Goal: Task Accomplishment & Management: Manage account settings

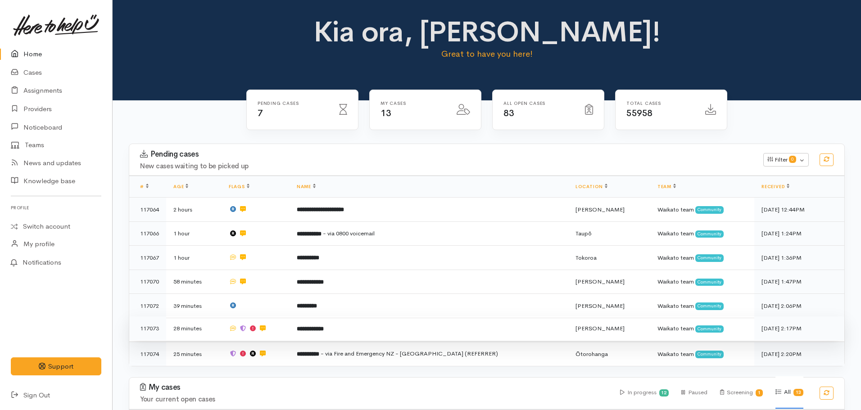
click at [324, 326] on b "**********" at bounding box center [310, 329] width 27 height 6
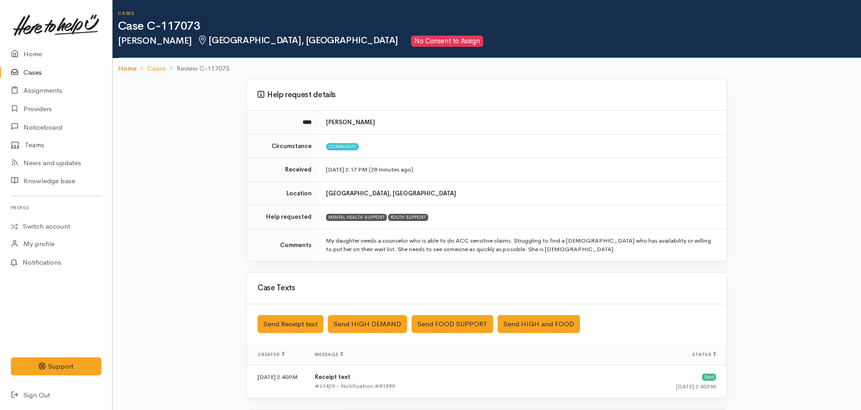
click at [124, 67] on link "Home" at bounding box center [127, 68] width 18 height 10
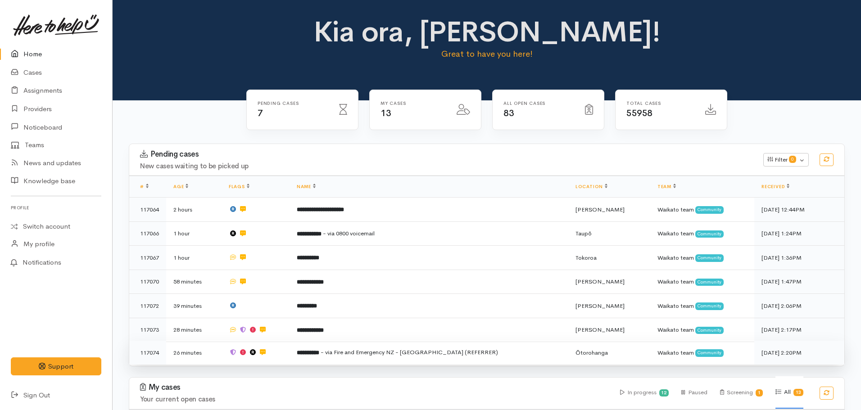
click at [315, 352] on b "**********" at bounding box center [308, 353] width 23 height 6
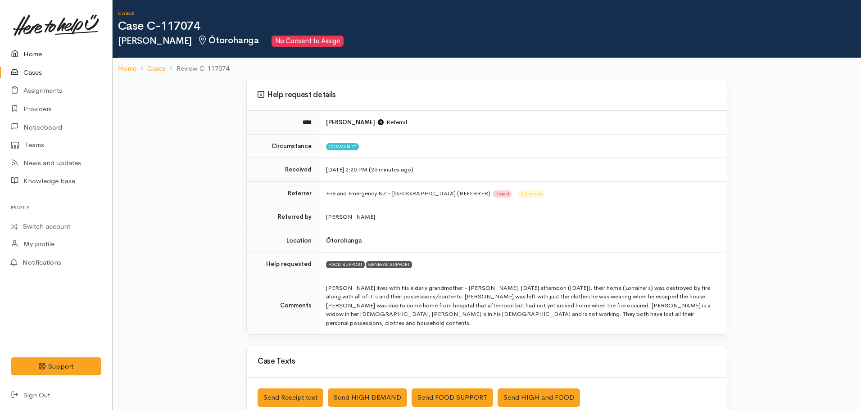
click at [33, 50] on link "Home" at bounding box center [56, 54] width 112 height 18
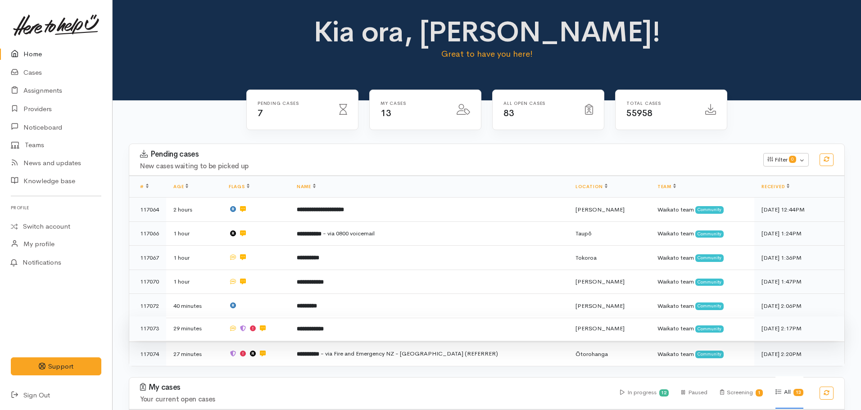
click at [354, 320] on td "**********" at bounding box center [428, 328] width 279 height 24
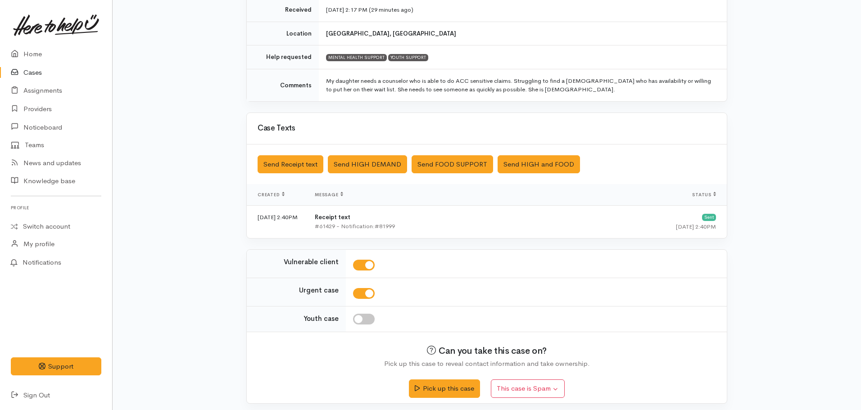
scroll to position [164, 0]
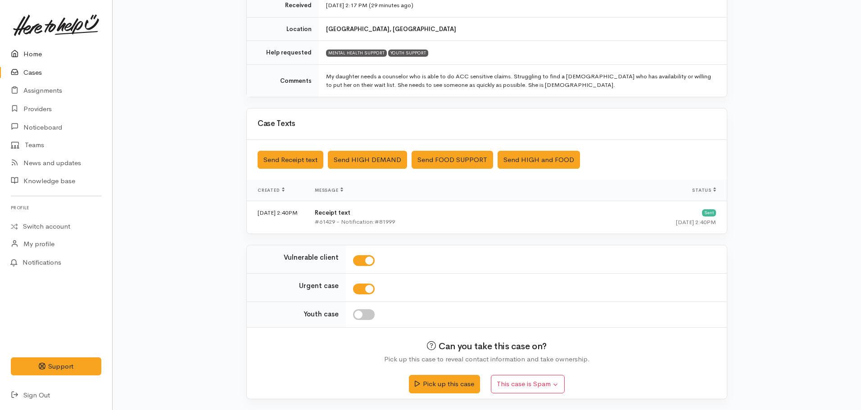
click at [34, 51] on link "Home" at bounding box center [56, 54] width 112 height 18
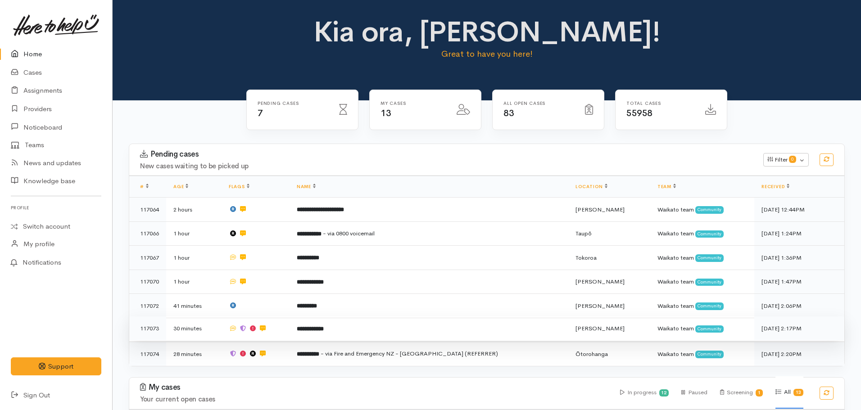
click at [368, 328] on td "**********" at bounding box center [428, 328] width 279 height 24
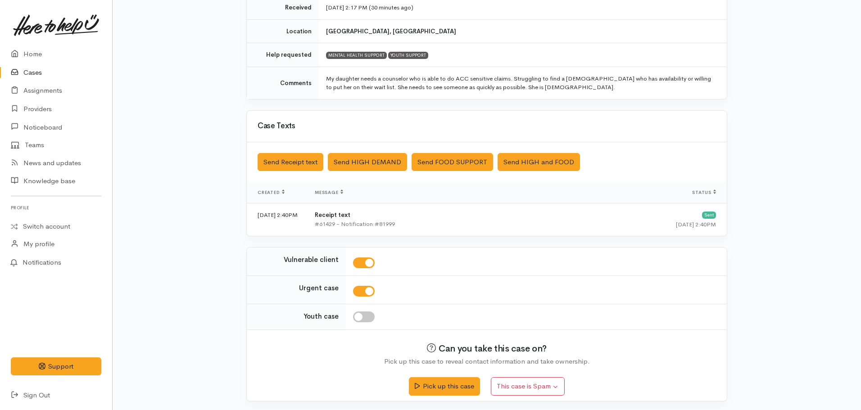
scroll to position [164, 0]
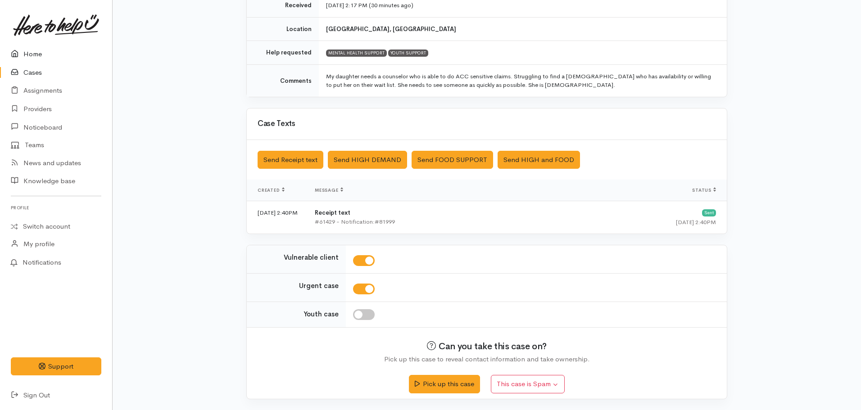
click at [36, 50] on link "Home" at bounding box center [56, 54] width 112 height 18
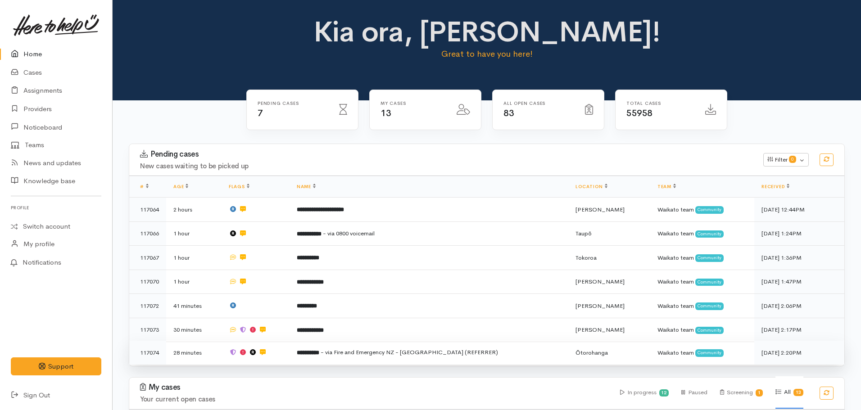
click at [358, 355] on td "**********" at bounding box center [428, 353] width 279 height 24
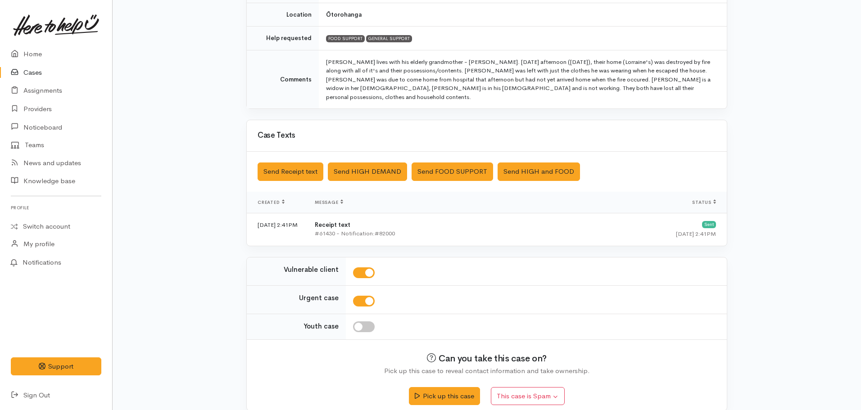
scroll to position [229, 0]
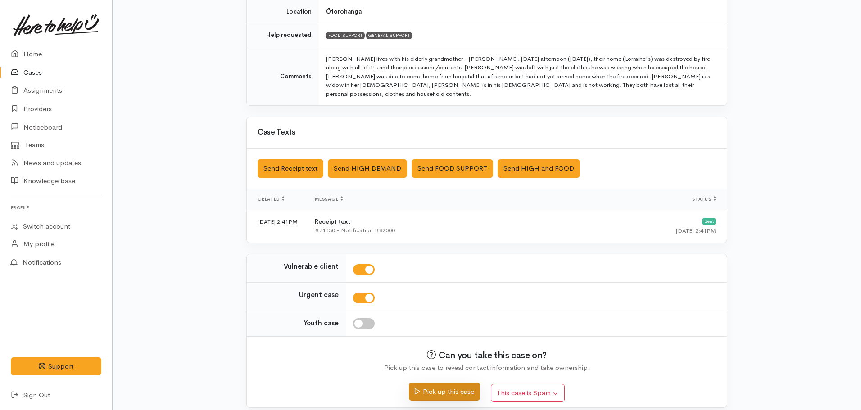
click at [433, 384] on button "Pick up this case" at bounding box center [444, 392] width 71 height 18
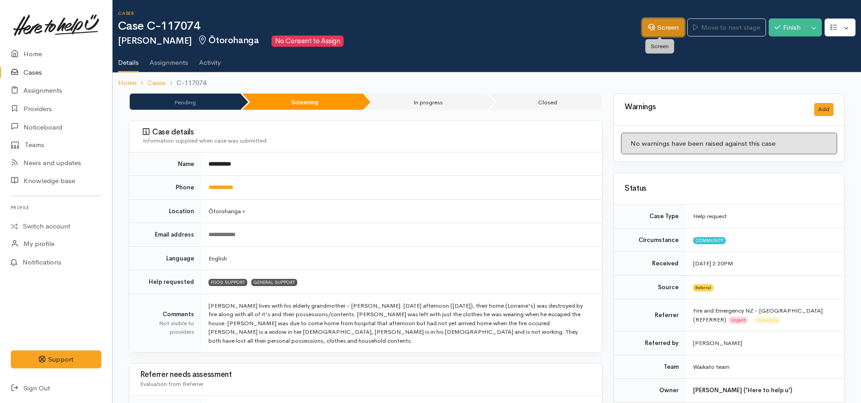
click at [667, 21] on link "Screen" at bounding box center [663, 27] width 42 height 18
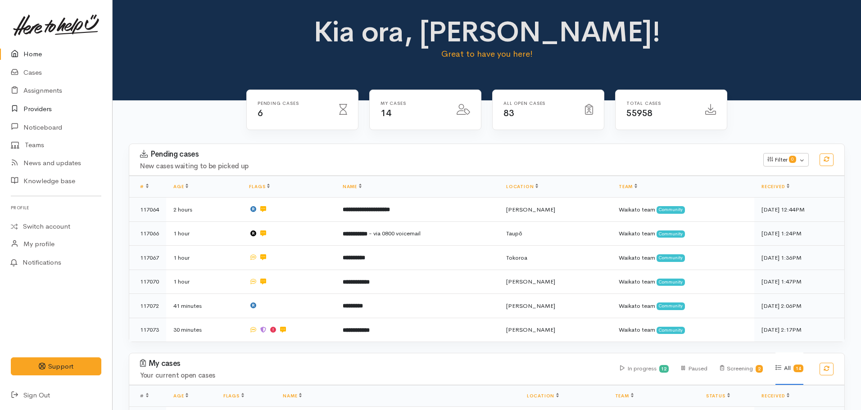
click at [45, 102] on link "Providers" at bounding box center [56, 109] width 112 height 18
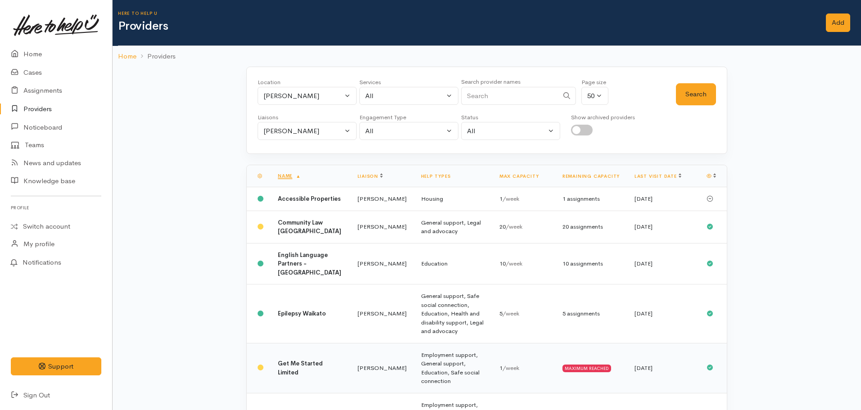
click at [430, 380] on td "Employment support, General support, Education, Safe social connection" at bounding box center [453, 368] width 78 height 50
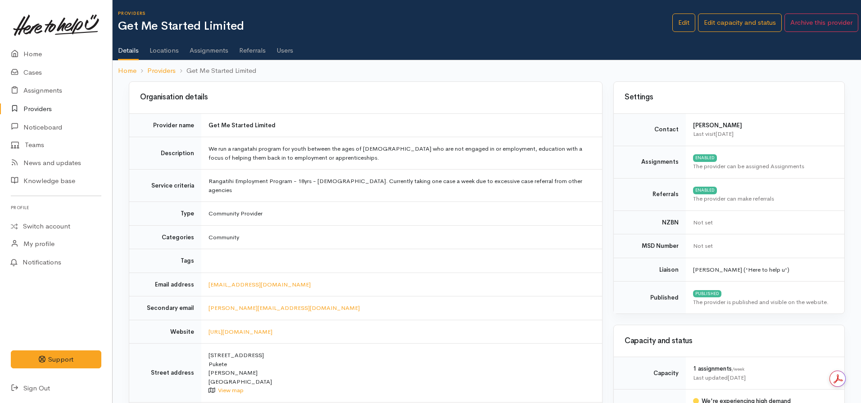
click at [206, 53] on link "Assignments" at bounding box center [209, 47] width 39 height 25
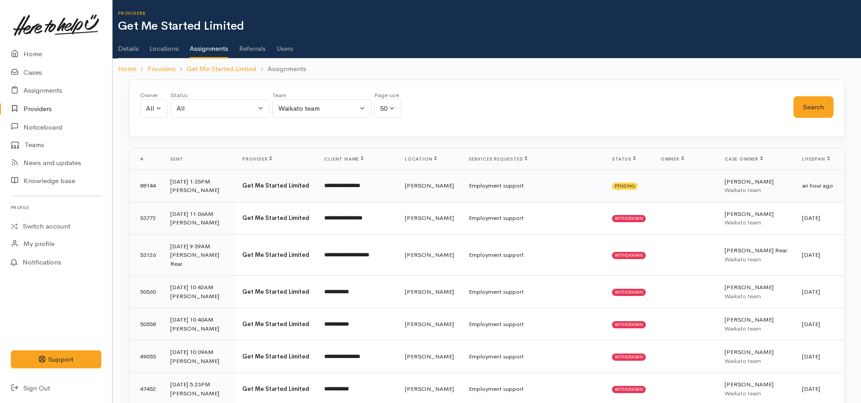
click at [381, 188] on td "**********" at bounding box center [357, 186] width 81 height 32
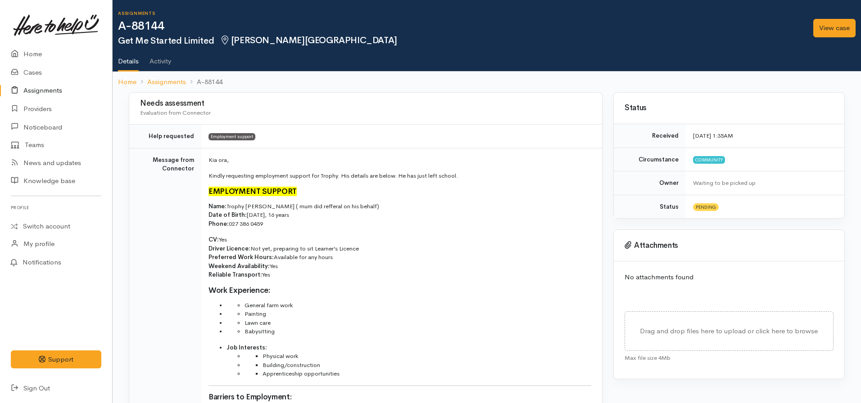
click at [128, 75] on ol "Home Assignments A-88144" at bounding box center [486, 82] width 737 height 21
click at [131, 83] on link "Home" at bounding box center [127, 82] width 18 height 10
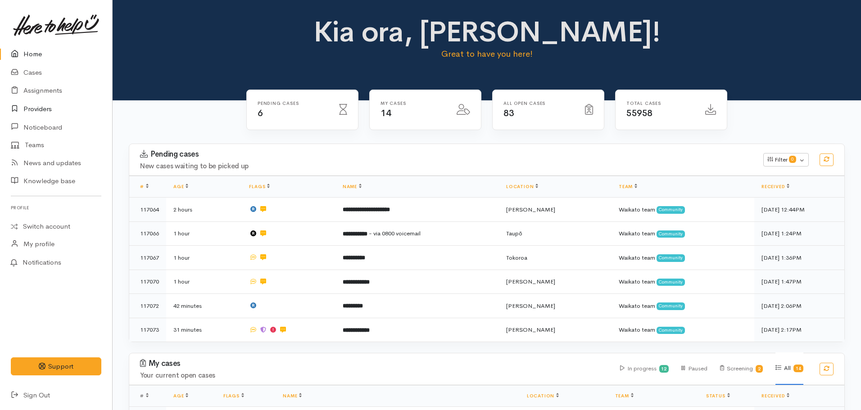
click at [33, 103] on link "Providers" at bounding box center [56, 109] width 112 height 18
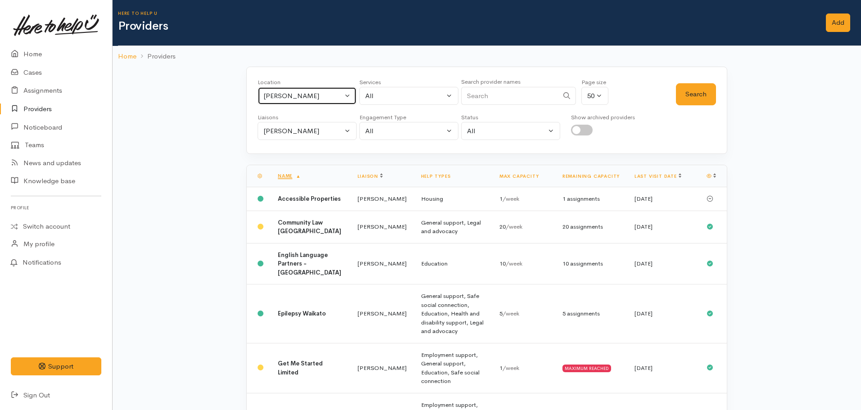
click at [316, 96] on div "Hamilton" at bounding box center [302, 96] width 79 height 10
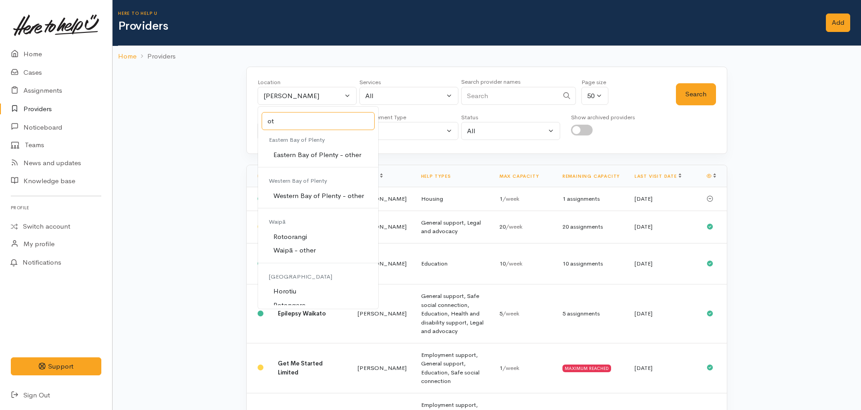
type input "o"
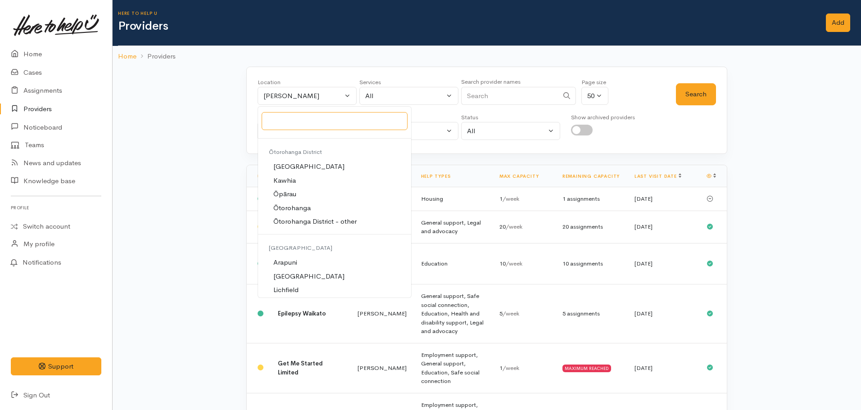
scroll to position [2386, 0]
click at [299, 208] on span "Ōtorohanga" at bounding box center [291, 208] width 37 height 10
select select "36"
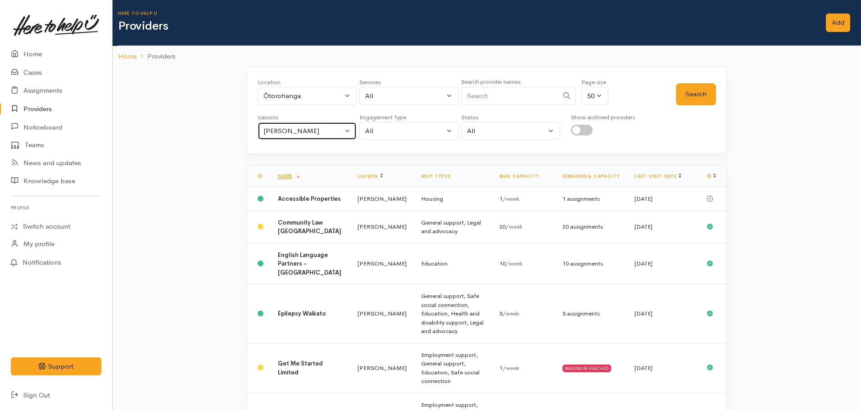
click at [307, 139] on button "[PERSON_NAME]" at bounding box center [306, 131] width 99 height 18
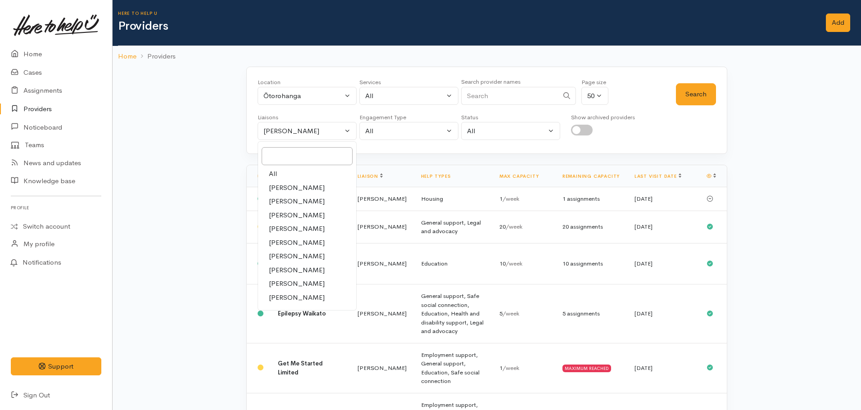
click at [285, 179] on link "All" at bounding box center [307, 174] width 98 height 14
select select "null"
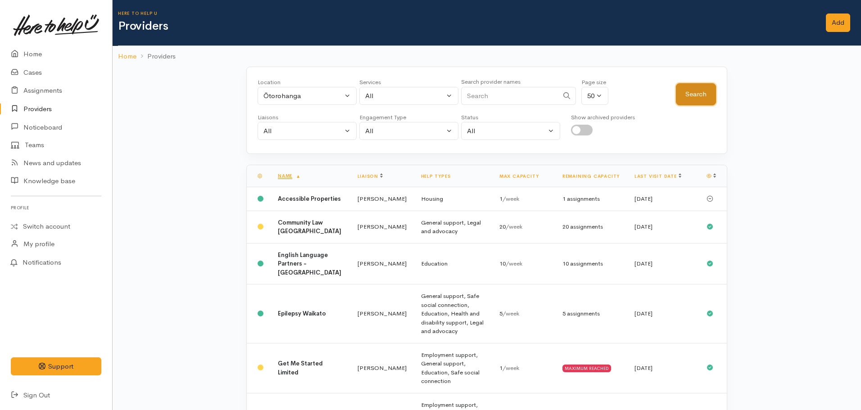
click at [692, 97] on button "Search" at bounding box center [696, 94] width 40 height 22
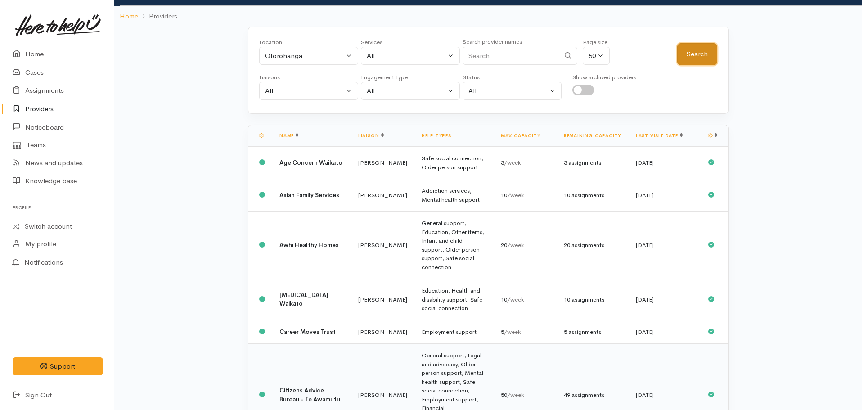
scroll to position [0, 0]
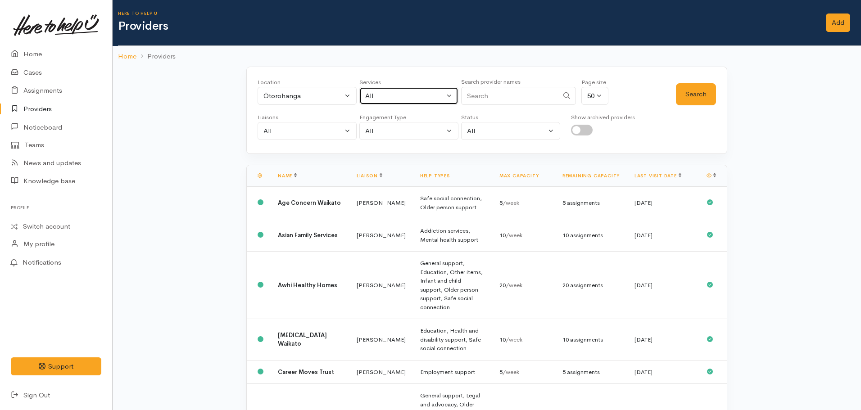
click at [402, 94] on div "All" at bounding box center [404, 96] width 79 height 10
type input "food"
click at [398, 156] on span "Food support" at bounding box center [396, 155] width 42 height 10
select select "3"
click at [703, 95] on button "Search" at bounding box center [696, 94] width 40 height 22
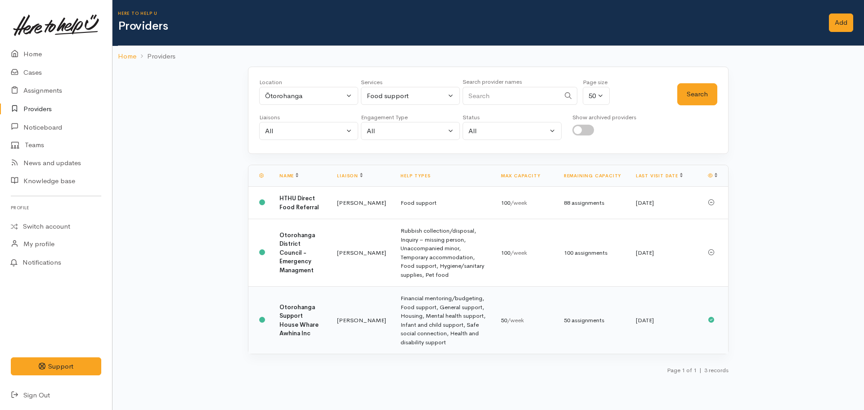
click at [300, 309] on b "Otorohanga Support House Whare Awhina Inc" at bounding box center [299, 320] width 39 height 34
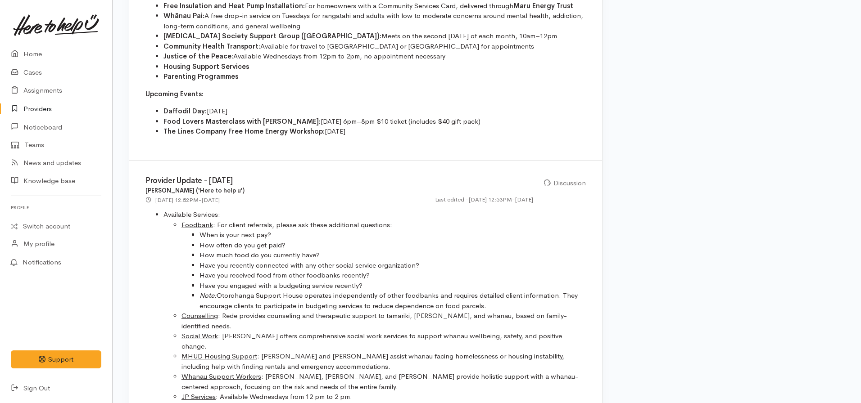
scroll to position [720, 0]
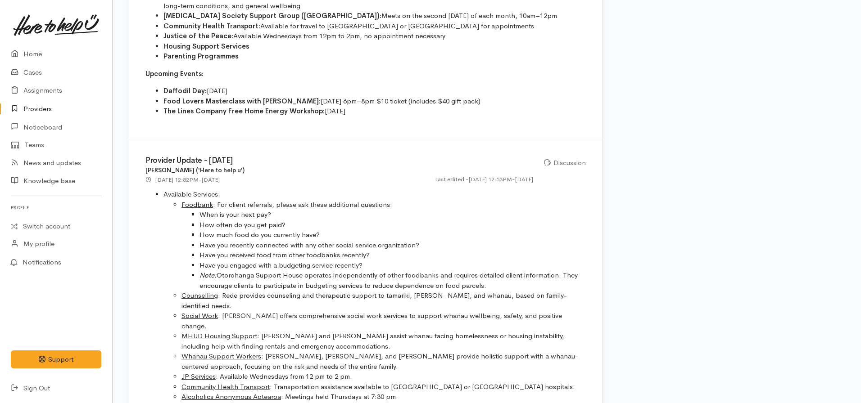
drag, startPoint x: 489, startPoint y: 271, endPoint x: 199, endPoint y: 205, distance: 297.7
click at [199, 210] on ul "When is your next pay? How often do you get paid? How much food do you currentl…" at bounding box center [383, 250] width 404 height 81
copy ul "When is your next pay? How often do you get paid? How much food do you currentl…"
click at [413, 261] on li "Have you engaged with a budgeting service recently?" at bounding box center [392, 266] width 386 height 10
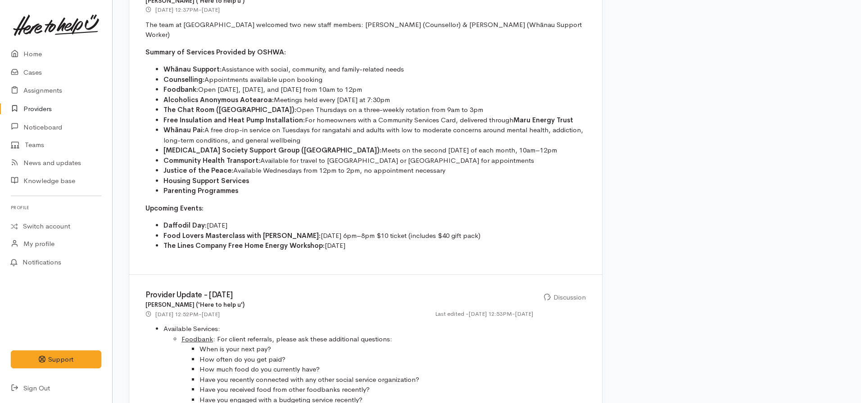
scroll to position [585, 0]
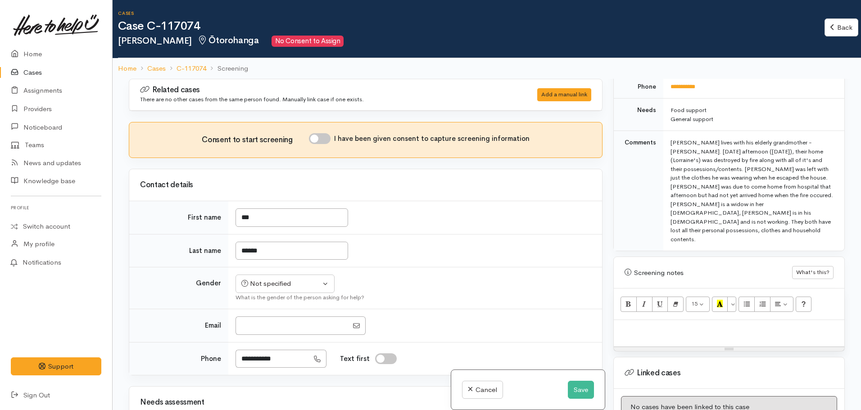
scroll to position [580, 0]
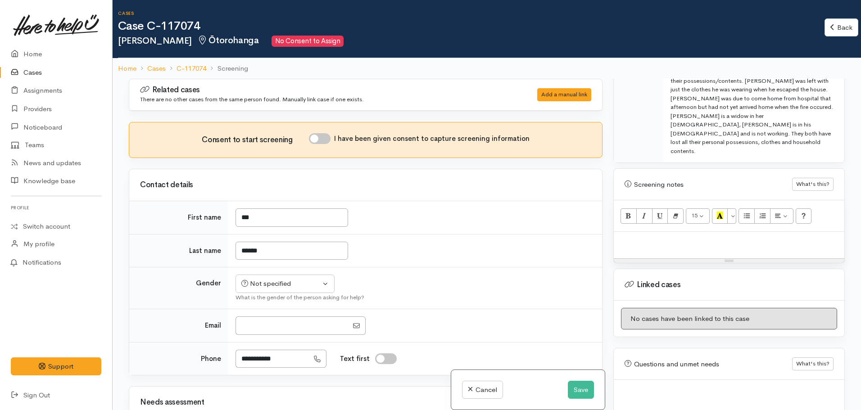
click at [646, 232] on div at bounding box center [729, 245] width 230 height 27
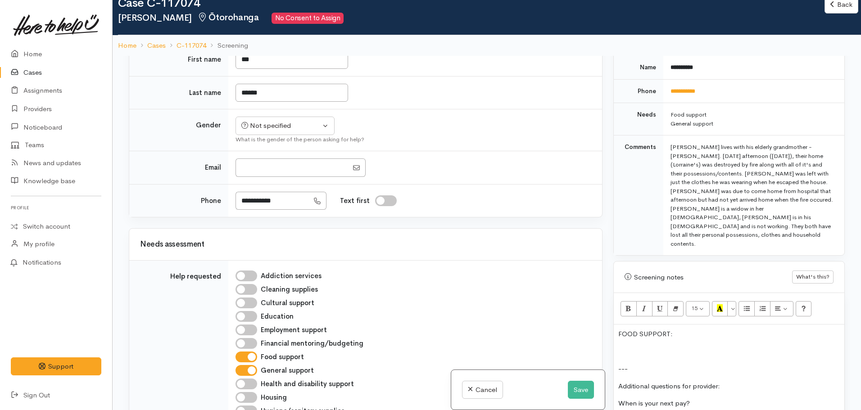
scroll to position [400, 0]
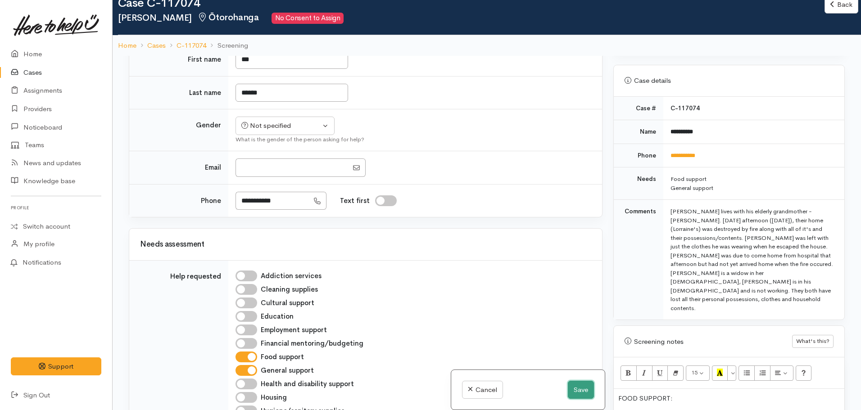
click at [568, 394] on button "Save" at bounding box center [581, 390] width 26 height 18
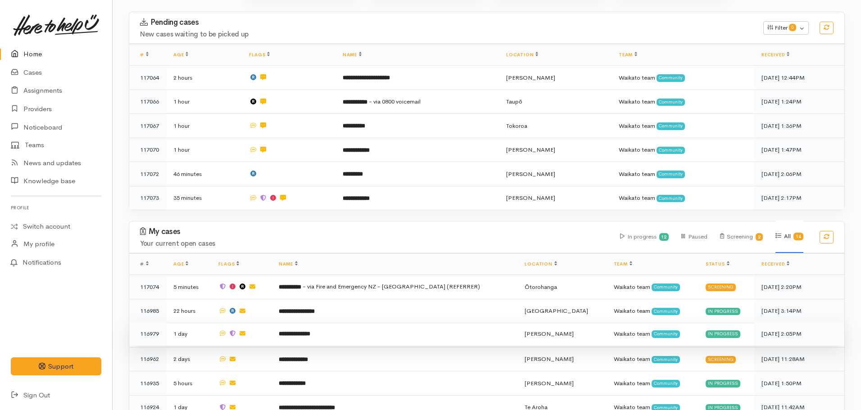
scroll to position [135, 0]
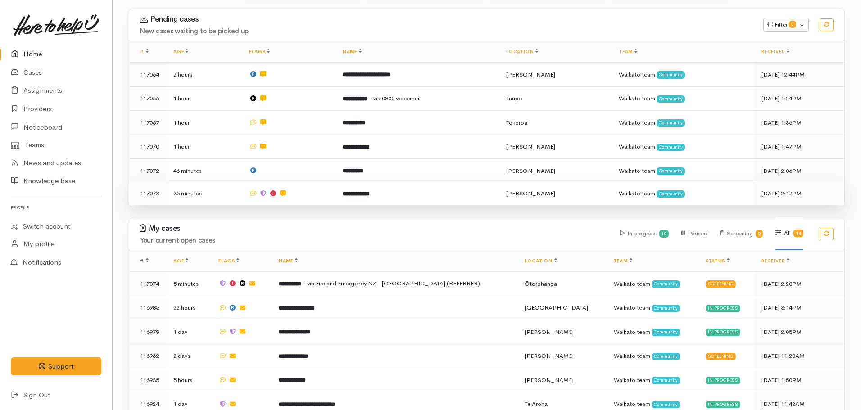
click at [305, 198] on td at bounding box center [288, 193] width 93 height 24
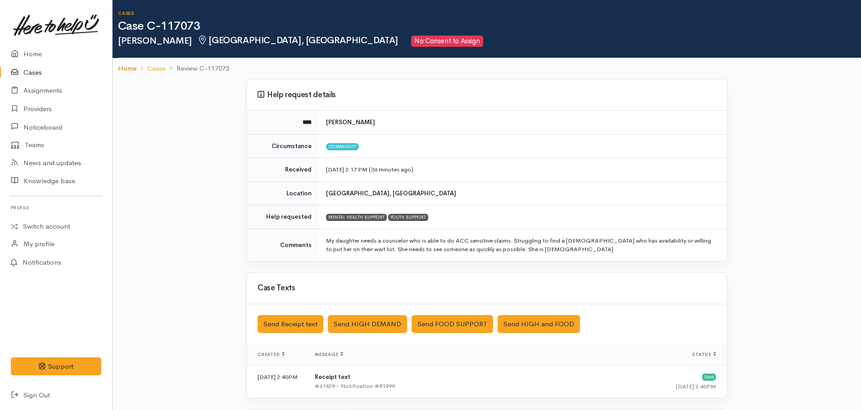
click at [123, 69] on link "Home" at bounding box center [127, 68] width 18 height 10
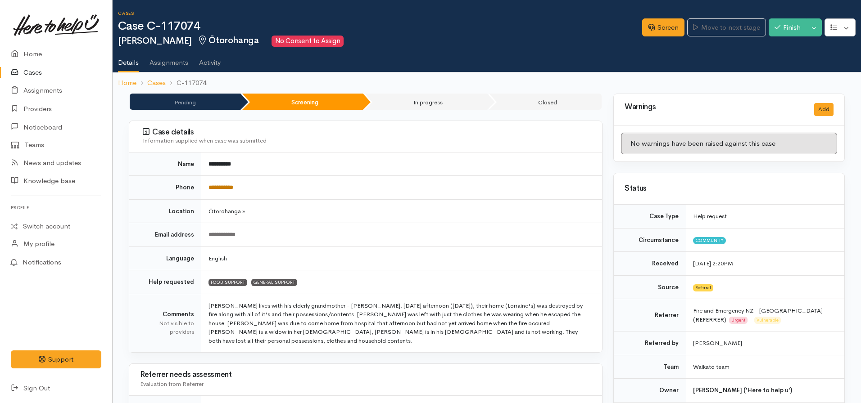
click at [223, 188] on link "**********" at bounding box center [220, 188] width 25 height 6
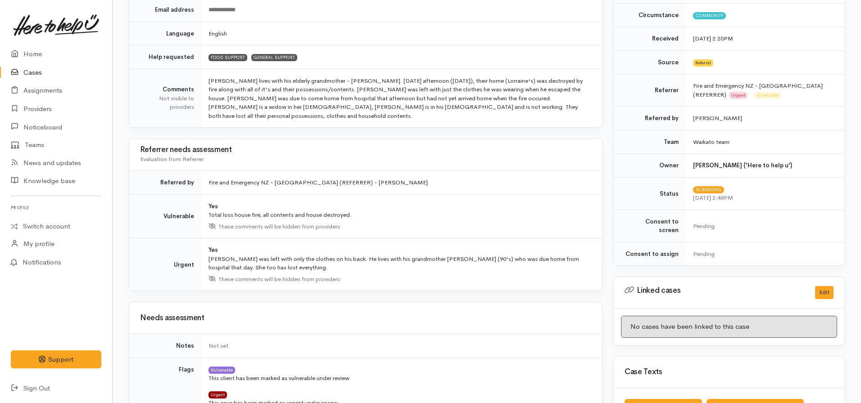
scroll to position [450, 0]
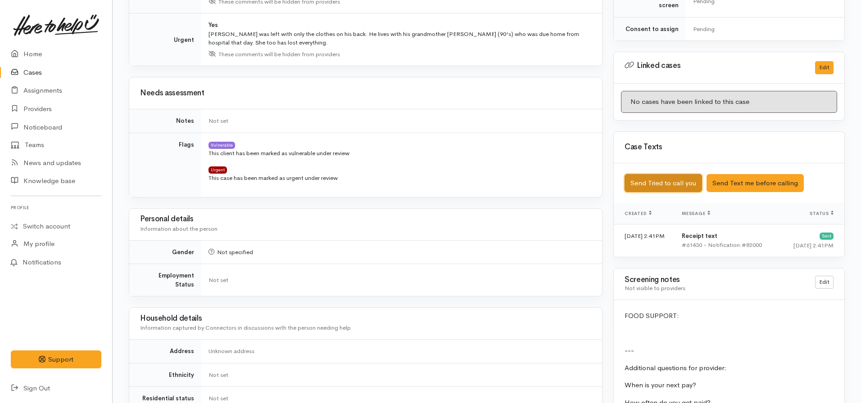
click at [671, 176] on button "Send Tried to call you" at bounding box center [662, 183] width 77 height 18
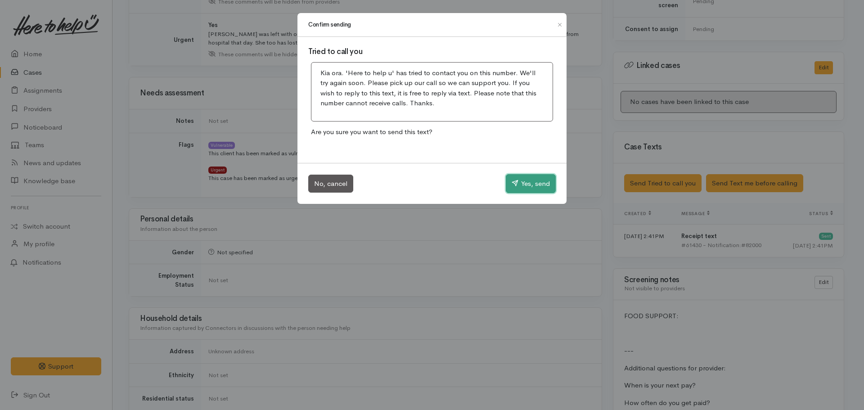
click at [530, 185] on button "Yes, send" at bounding box center [531, 183] width 50 height 19
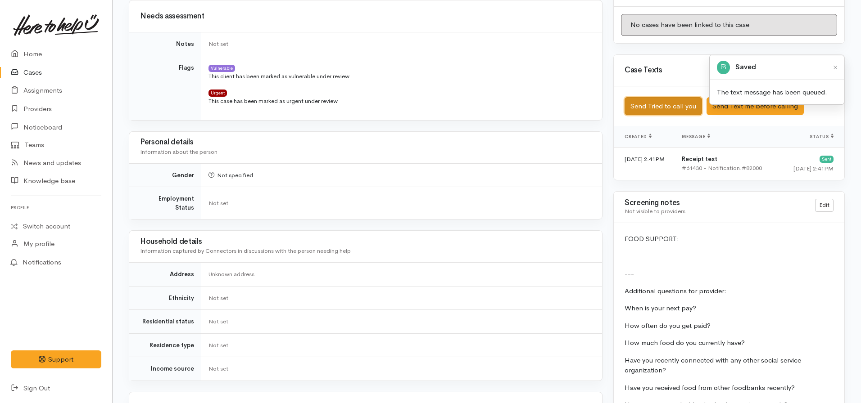
scroll to position [687, 0]
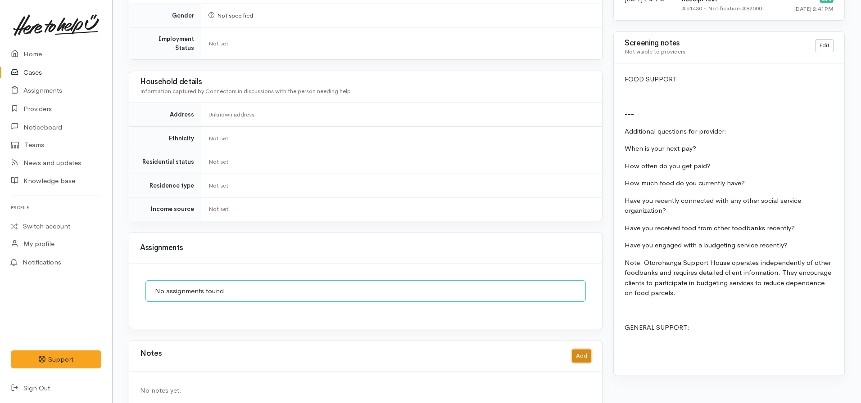
click at [590, 350] on button "Add" at bounding box center [581, 356] width 19 height 13
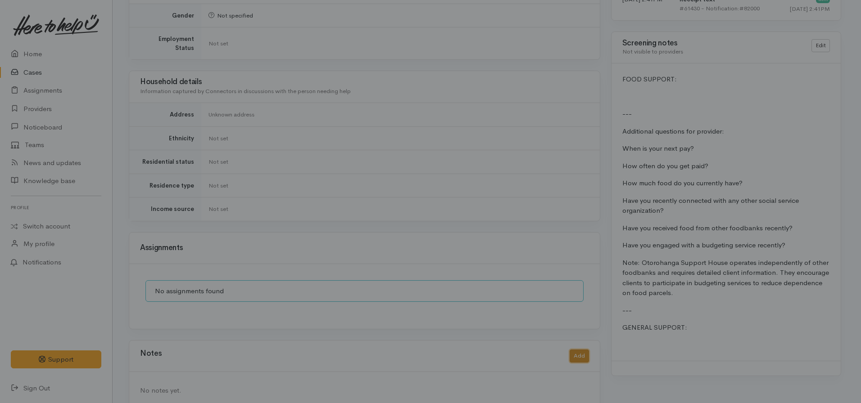
scroll to position [680, 0]
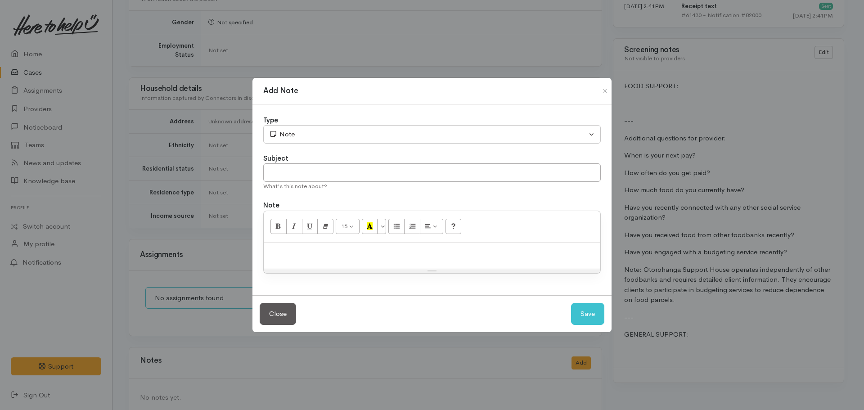
click at [420, 260] on div at bounding box center [432, 256] width 337 height 27
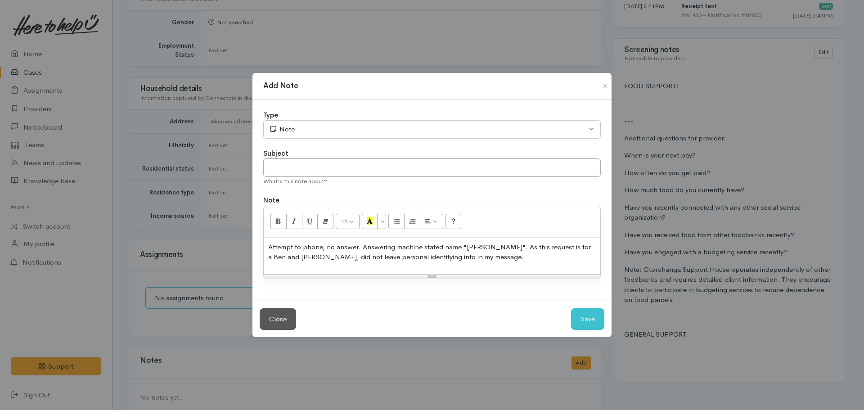
click at [429, 261] on p "Attempt to phone, no answer. Answering machine stated name "Denise". As this re…" at bounding box center [432, 252] width 328 height 20
click at [506, 253] on p "Attempt to phone, no answer. Answering machine stated name "Denise". As this re…" at bounding box center [432, 252] width 328 height 20
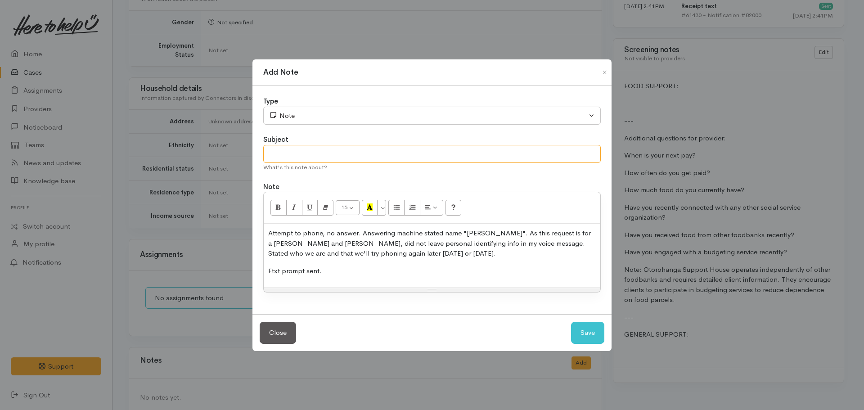
click at [312, 155] on input "text" at bounding box center [432, 154] width 338 height 18
type input "Attempt to contact #1"
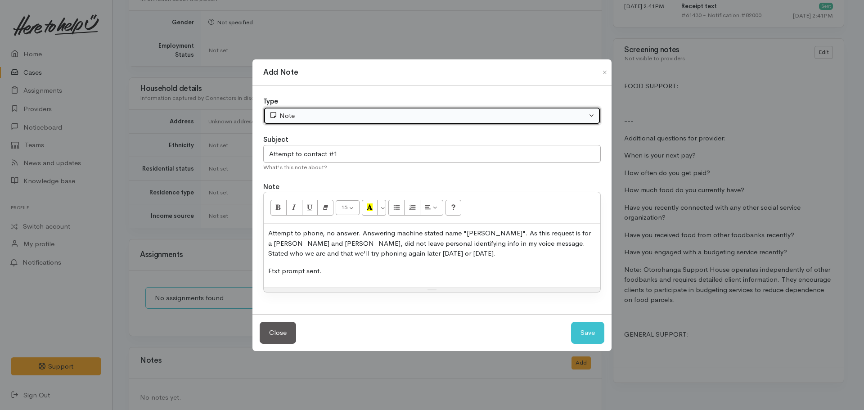
click at [318, 116] on div "Note" at bounding box center [428, 116] width 318 height 10
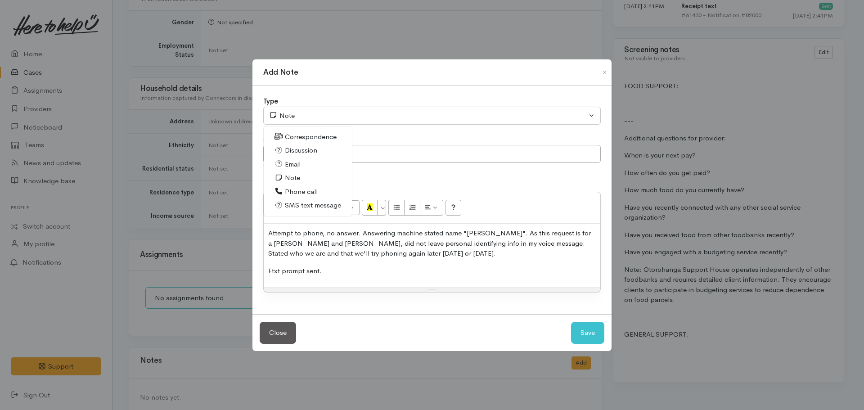
click at [311, 190] on span "Phone call" at bounding box center [301, 192] width 33 height 10
select select "3"
click at [592, 333] on button "Save" at bounding box center [587, 333] width 33 height 22
select select "1"
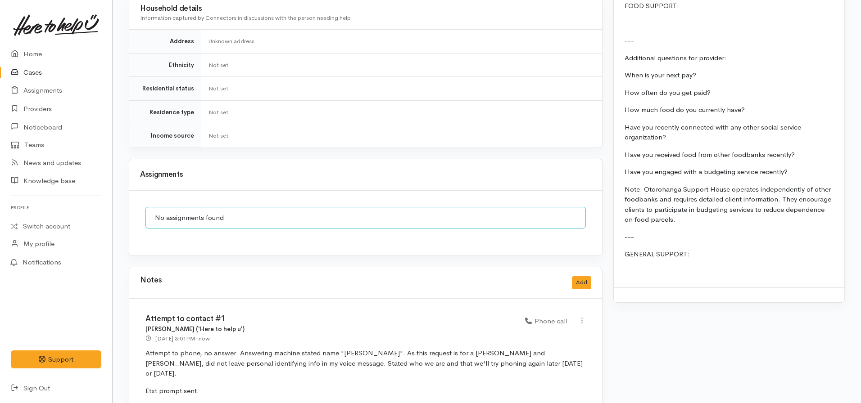
scroll to position [535, 0]
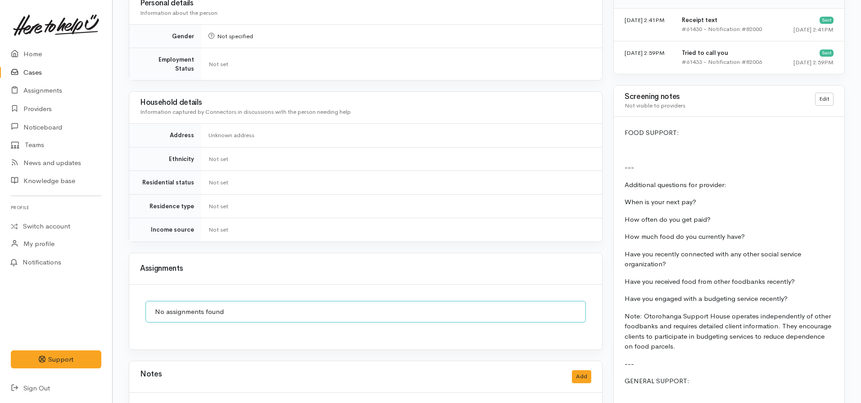
scroll to position [760, 0]
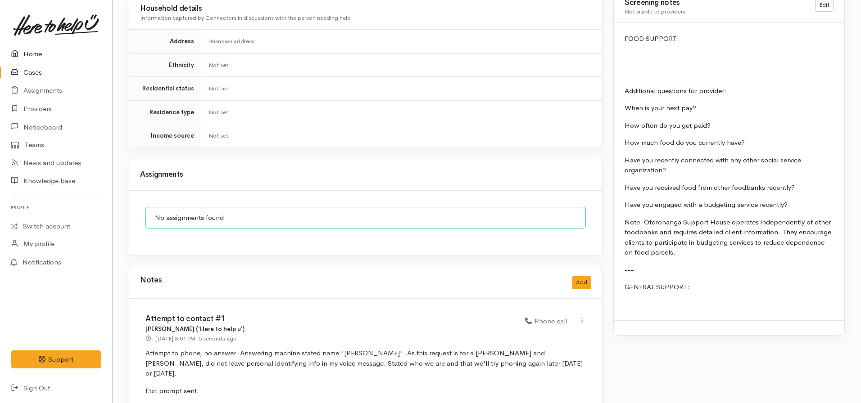
click at [41, 55] on link "Home" at bounding box center [56, 54] width 112 height 18
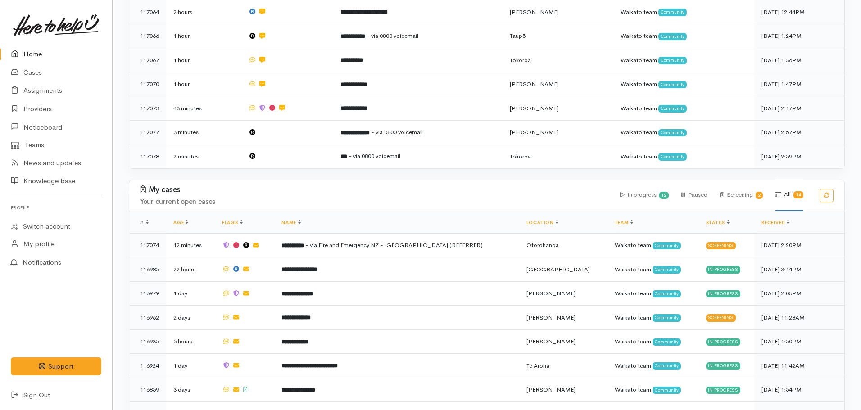
scroll to position [315, 0]
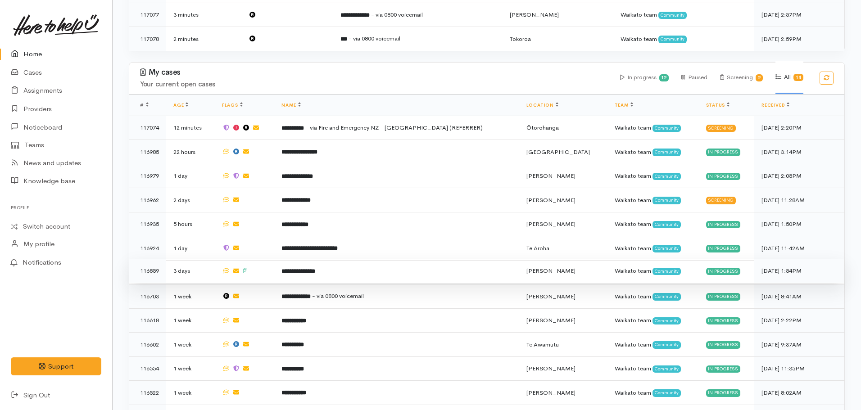
click at [315, 268] on b "**********" at bounding box center [298, 271] width 34 height 6
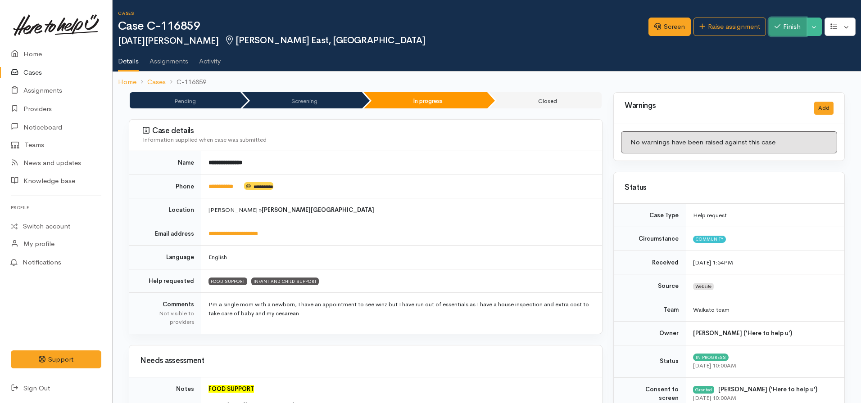
click at [796, 31] on button "Finish" at bounding box center [787, 27] width 38 height 18
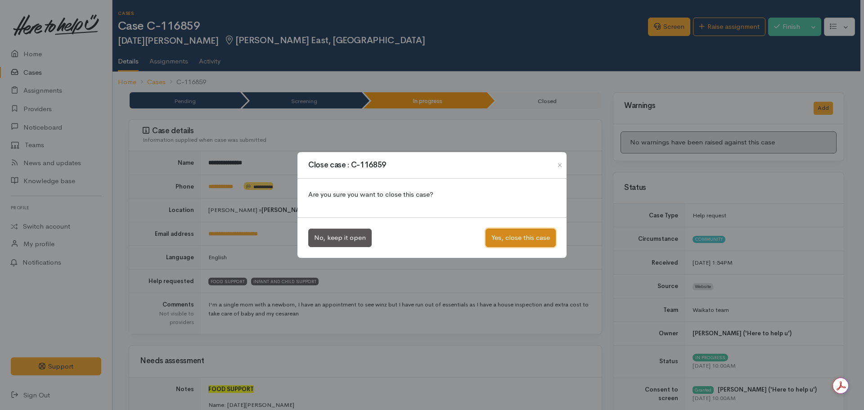
click at [521, 243] on button "Yes, close this case" at bounding box center [521, 238] width 70 height 18
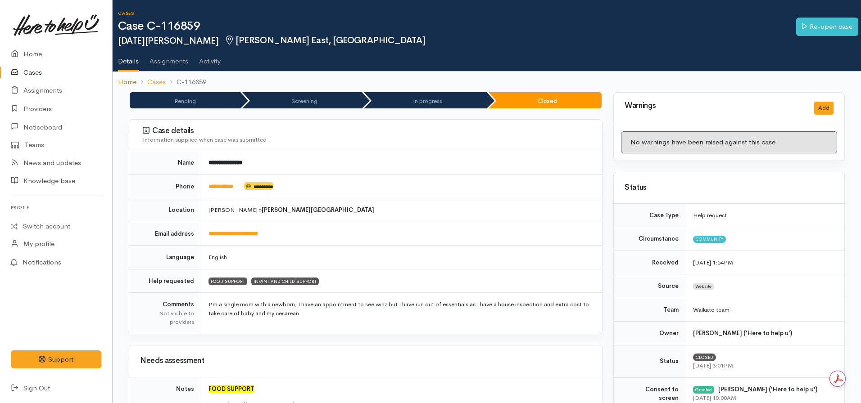
click at [121, 78] on link "Home" at bounding box center [127, 82] width 18 height 10
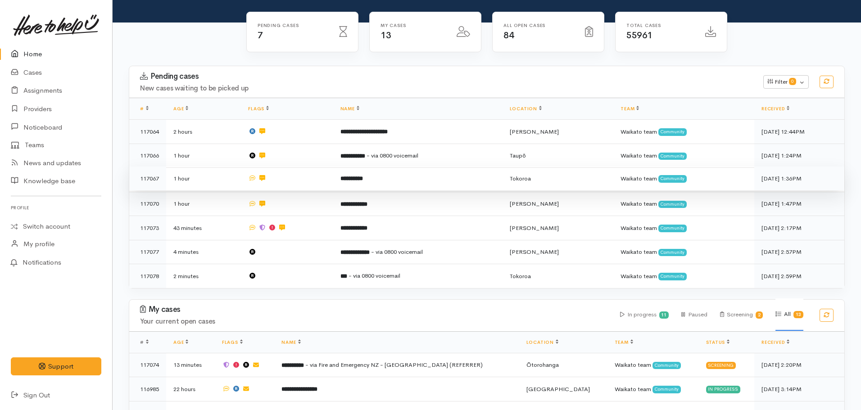
scroll to position [90, 0]
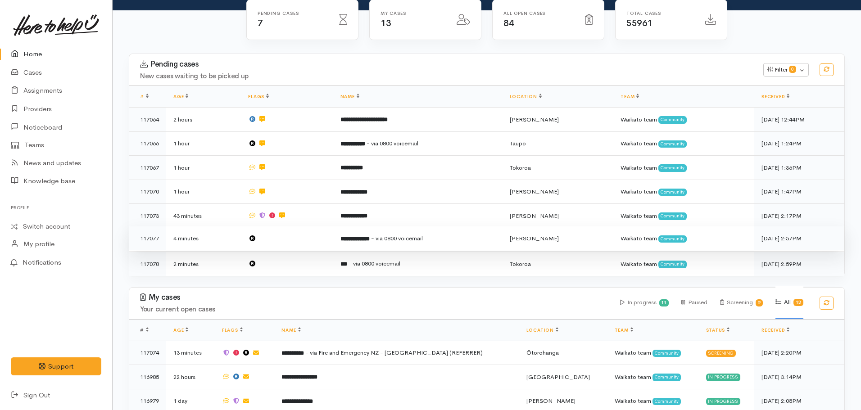
click at [404, 235] on span "- via 0800 voicemail" at bounding box center [397, 239] width 52 height 8
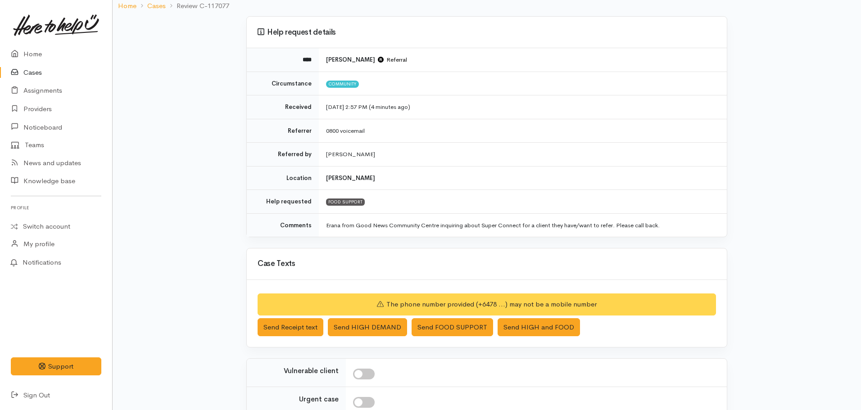
scroll to position [45, 0]
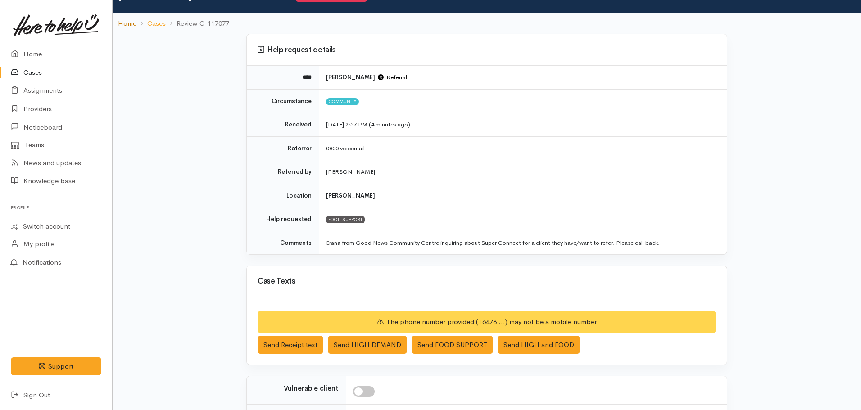
click at [122, 20] on link "Home" at bounding box center [127, 23] width 18 height 10
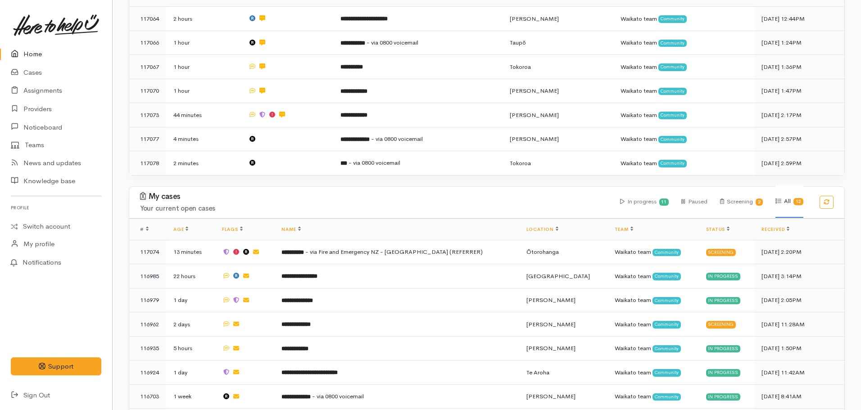
scroll to position [270, 0]
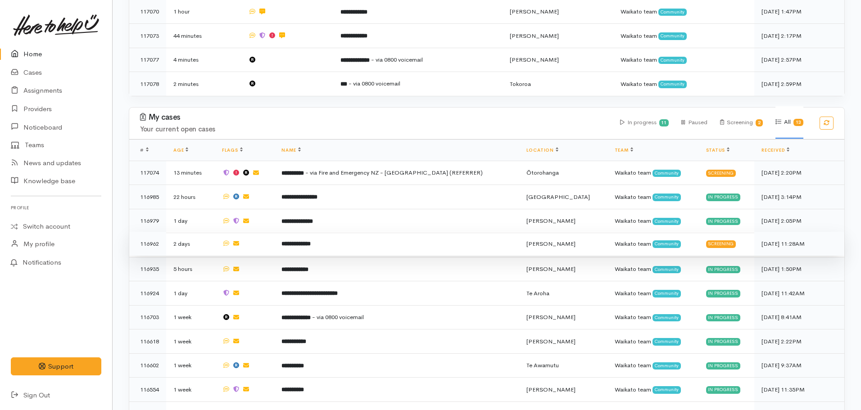
click at [311, 241] on b "**********" at bounding box center [295, 244] width 29 height 6
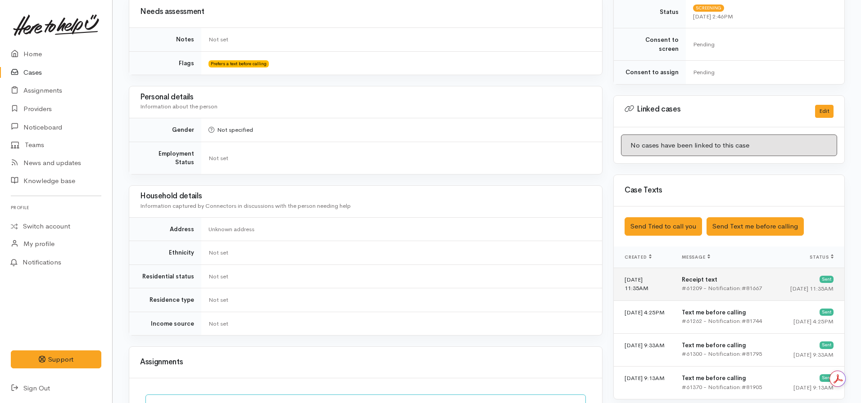
scroll to position [360, 0]
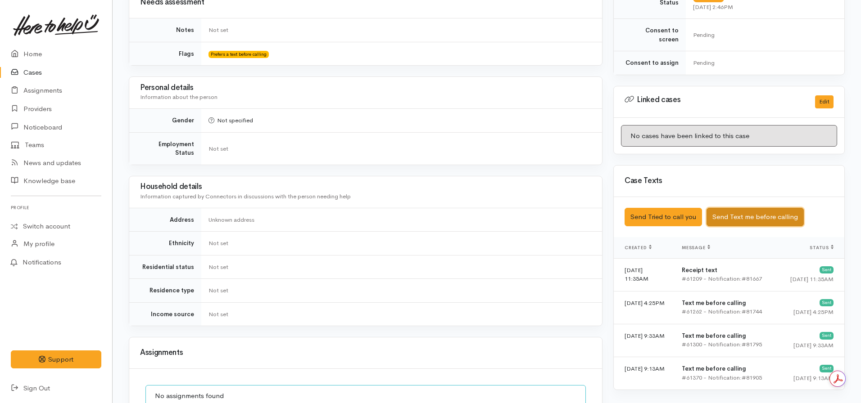
click at [745, 213] on button "Send Text me before calling" at bounding box center [754, 217] width 97 height 18
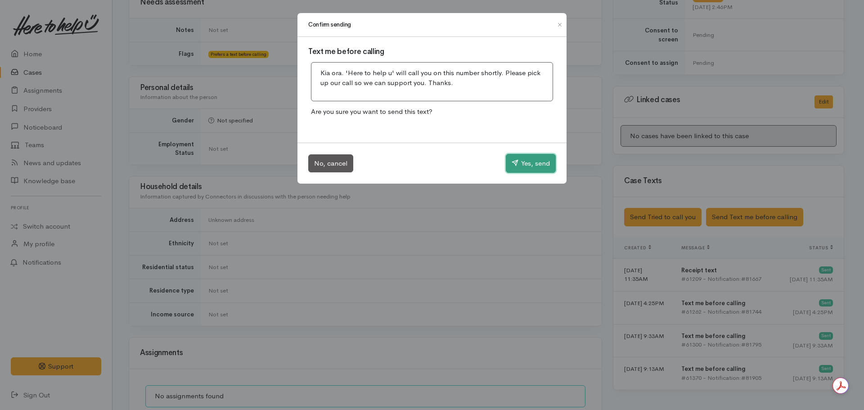
click at [539, 164] on button "Yes, send" at bounding box center [531, 163] width 50 height 19
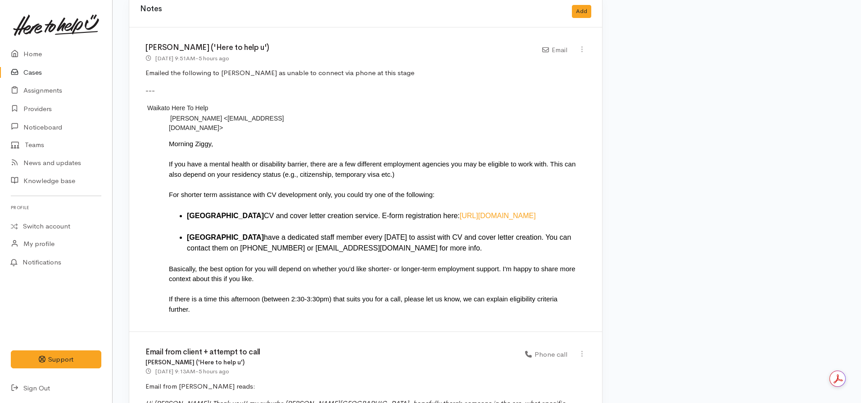
scroll to position [765, 0]
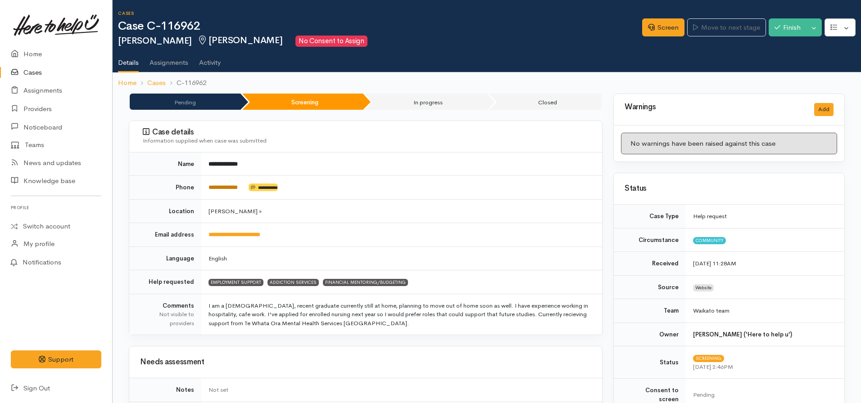
click at [233, 186] on link "**********" at bounding box center [222, 188] width 29 height 6
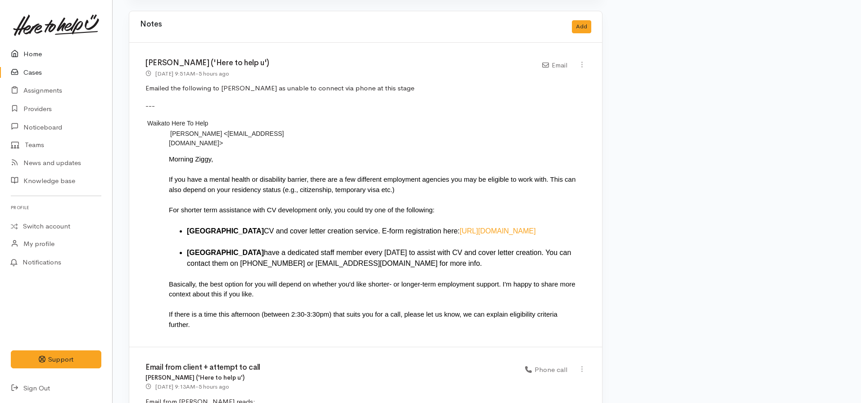
scroll to position [855, 0]
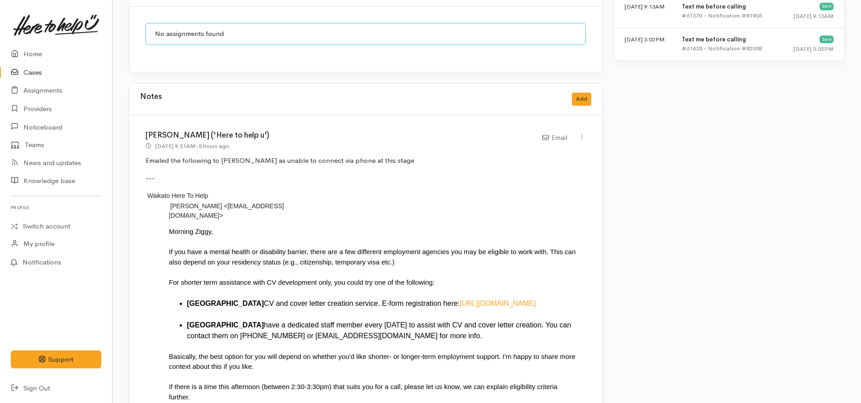
scroll to position [630, 0]
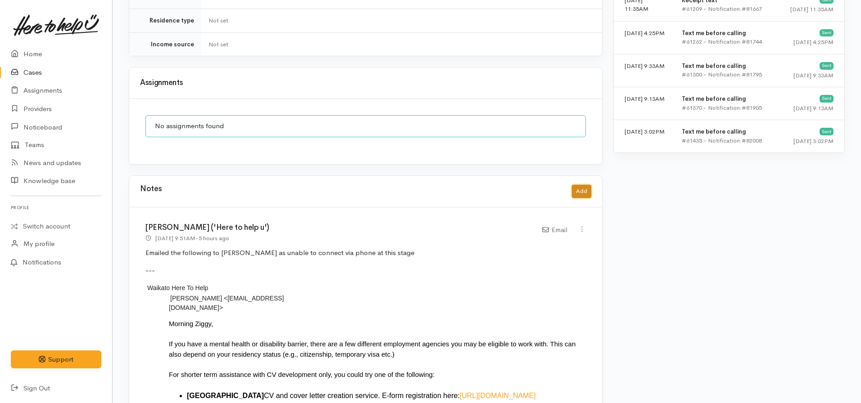
click at [583, 187] on button "Add" at bounding box center [581, 191] width 19 height 13
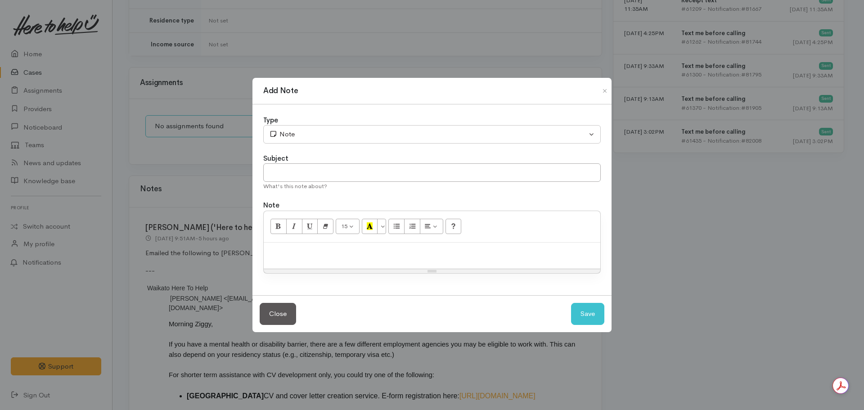
click at [360, 256] on p at bounding box center [432, 252] width 328 height 10
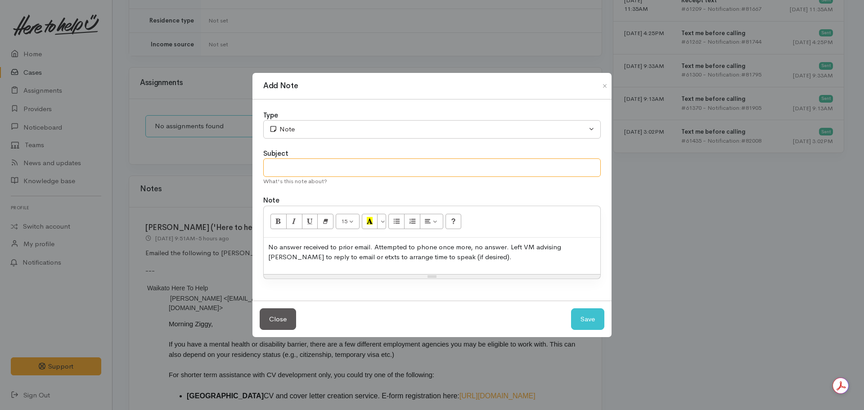
click at [352, 166] on input "text" at bounding box center [432, 167] width 338 height 18
type input "Attempt to contact (phone) VM left"
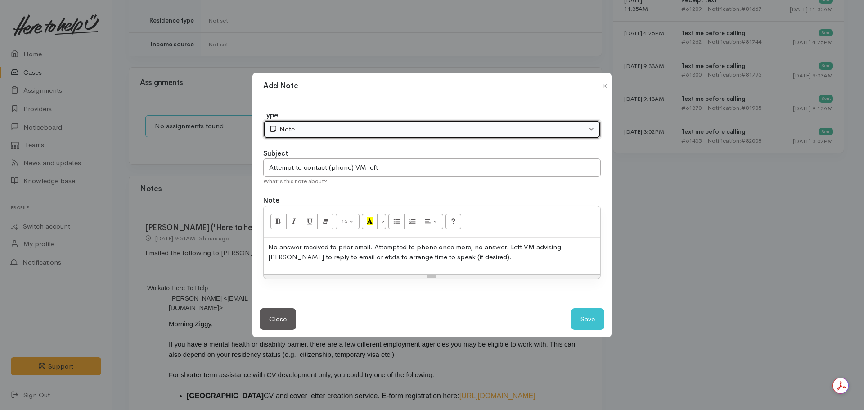
click at [314, 131] on div "Note" at bounding box center [428, 129] width 318 height 10
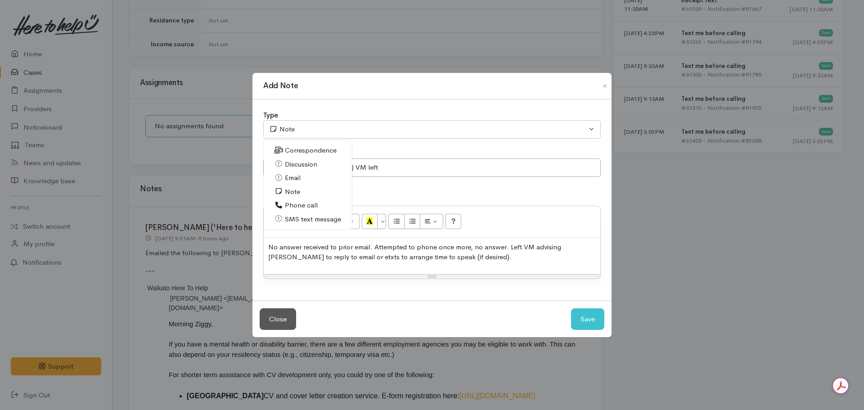
click at [303, 208] on span "Phone call" at bounding box center [301, 205] width 33 height 10
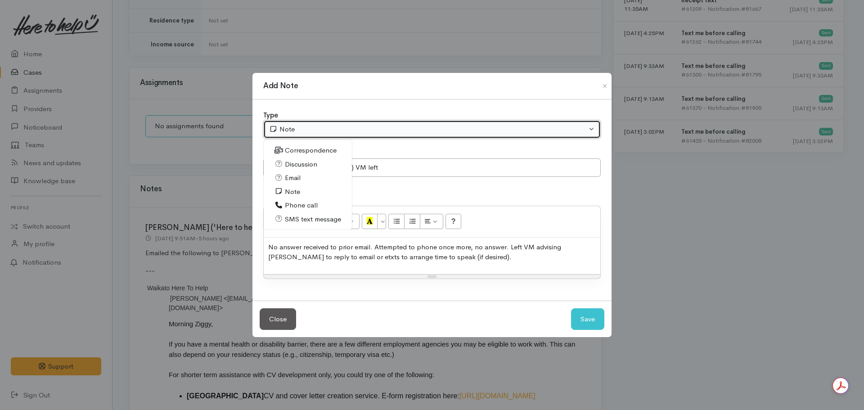
select select "3"
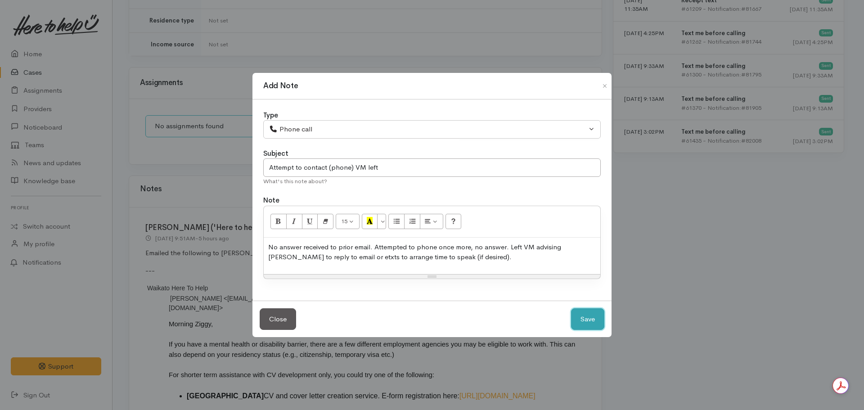
click at [585, 318] on button "Save" at bounding box center [587, 319] width 33 height 22
select select "1"
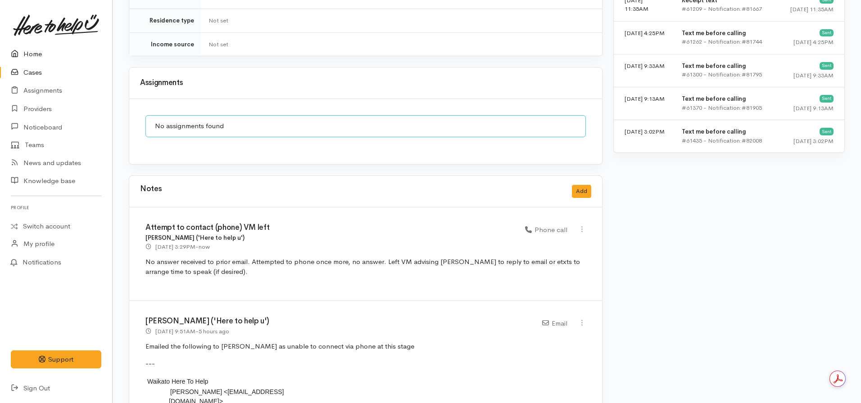
click at [31, 58] on link "Home" at bounding box center [56, 54] width 112 height 18
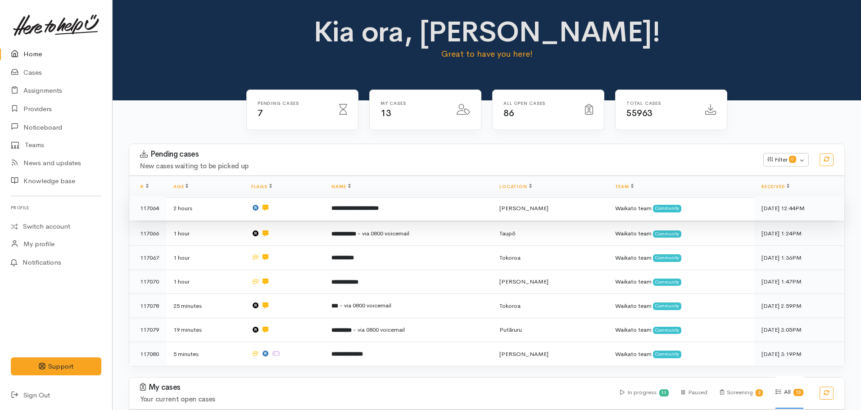
click at [367, 211] on b "**********" at bounding box center [354, 208] width 47 height 6
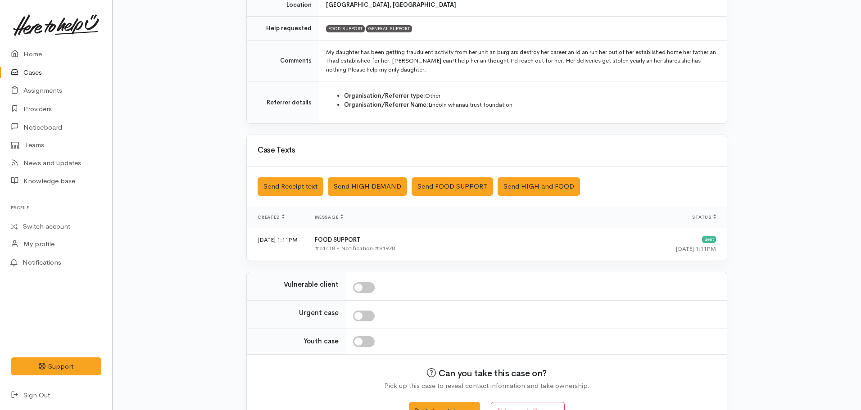
scroll to position [215, 0]
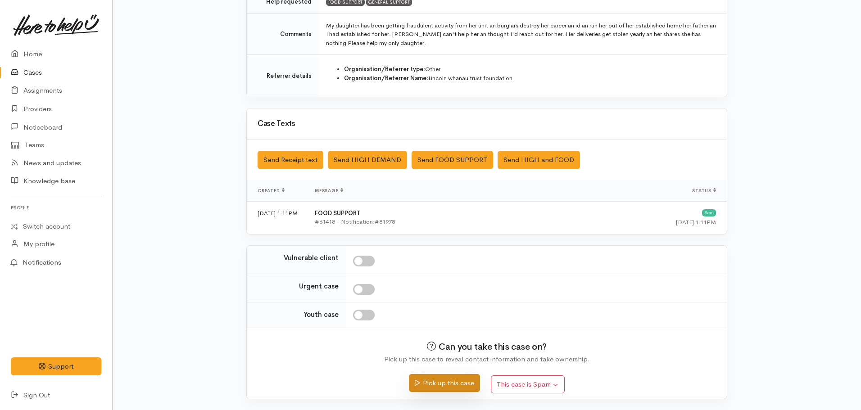
click at [449, 383] on button "Pick up this case" at bounding box center [444, 383] width 71 height 18
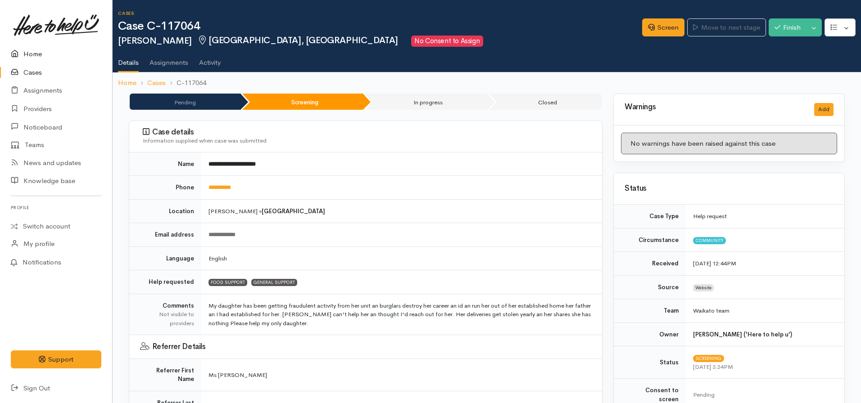
click at [42, 55] on link "Home" at bounding box center [56, 54] width 112 height 18
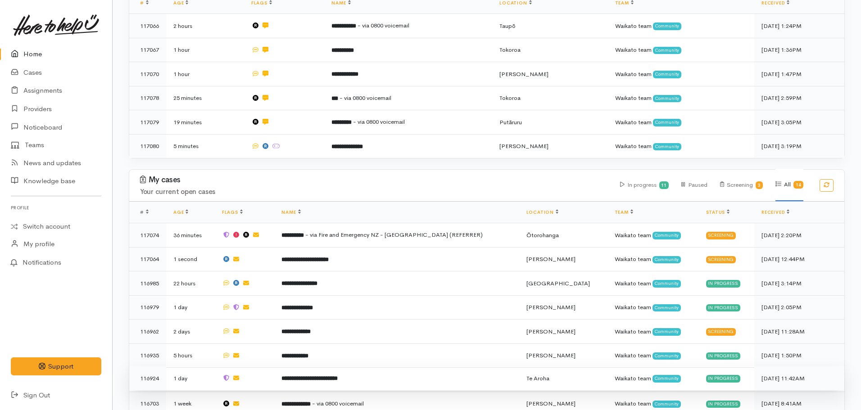
scroll to position [270, 0]
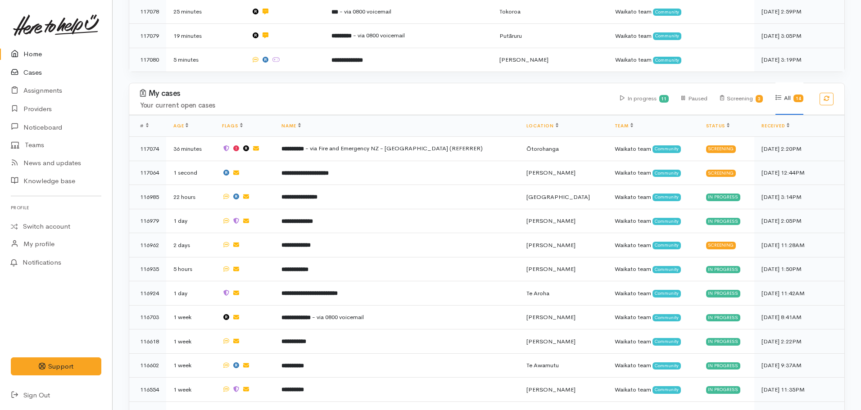
click at [35, 76] on link "Cases" at bounding box center [56, 72] width 112 height 18
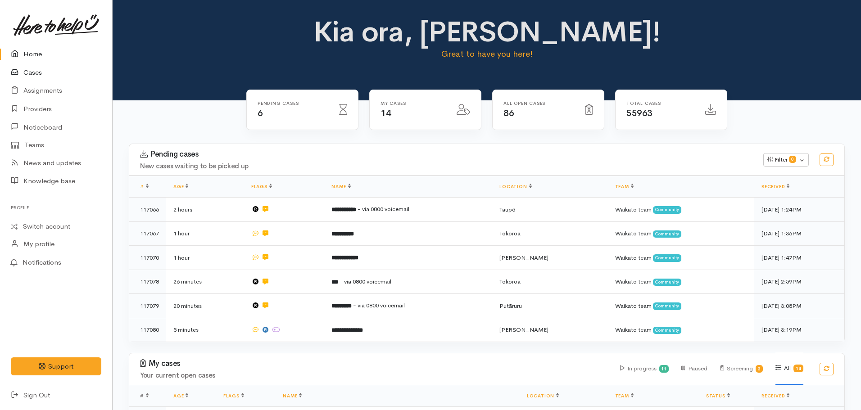
click at [32, 71] on link "Cases" at bounding box center [56, 72] width 112 height 18
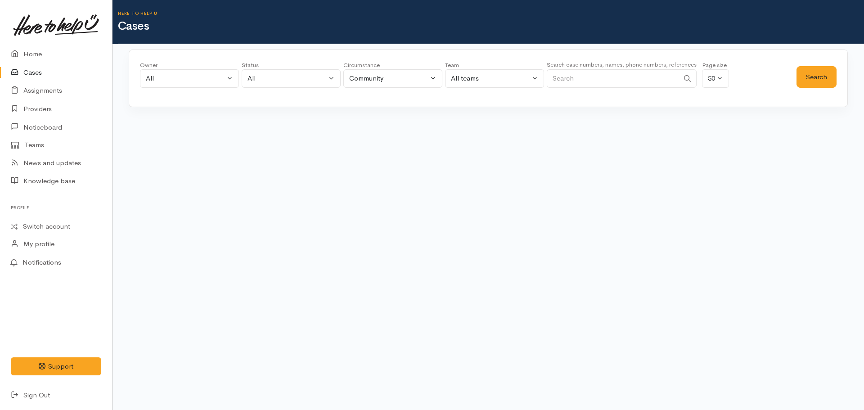
click at [595, 80] on input "Search" at bounding box center [613, 78] width 132 height 18
type input "0223726067"
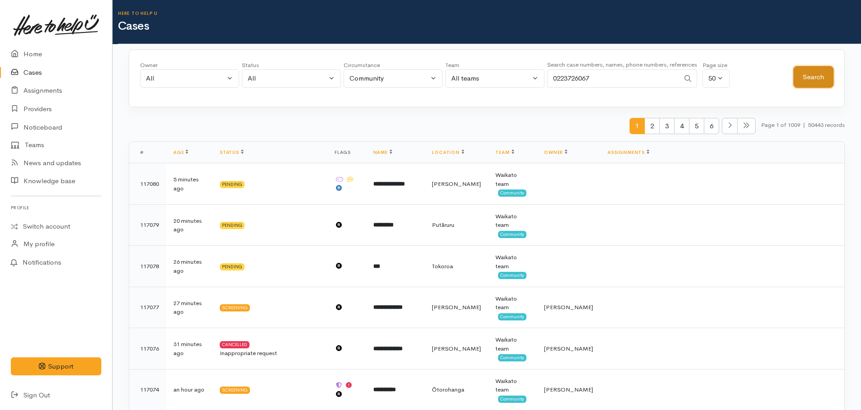
click at [820, 70] on button "Search" at bounding box center [813, 77] width 40 height 22
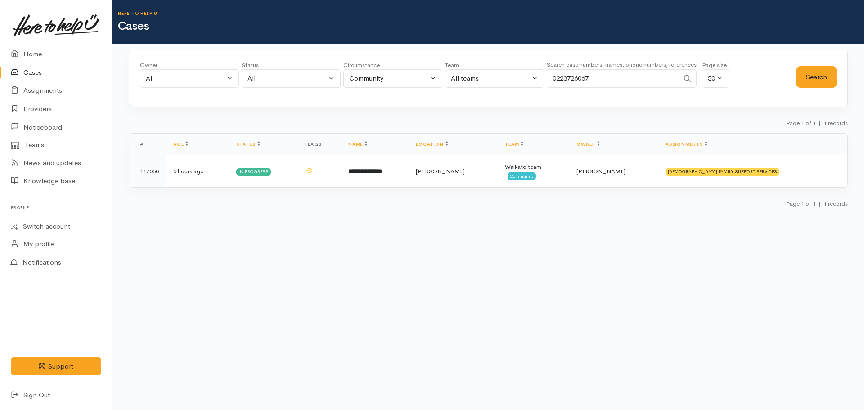
drag, startPoint x: 593, startPoint y: 76, endPoint x: 546, endPoint y: 78, distance: 47.3
click at [546, 78] on div "Owner All My cases [PERSON_NAME] ('Here to help u') [PERSON_NAME] ('Here to hel…" at bounding box center [468, 77] width 657 height 32
click at [817, 83] on button "Search" at bounding box center [817, 77] width 40 height 22
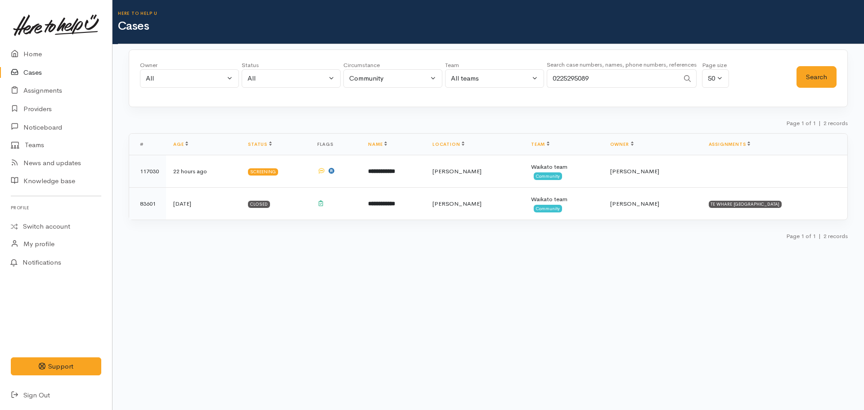
drag, startPoint x: 620, startPoint y: 77, endPoint x: 537, endPoint y: 85, distance: 82.8
click at [537, 85] on div "Owner All My cases Aandrea Murray ('Here to help u') Akash Prakash ('Here to he…" at bounding box center [468, 77] width 657 height 32
type input "0221558483"
click at [810, 71] on button "Search" at bounding box center [817, 77] width 40 height 22
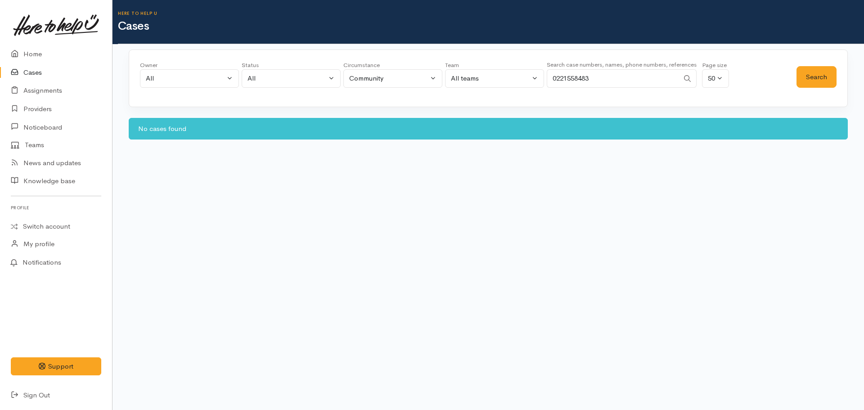
drag, startPoint x: 600, startPoint y: 77, endPoint x: 519, endPoint y: 78, distance: 80.6
click at [519, 78] on div "Owner All My cases Aandrea Murray ('Here to help u') Akash Prakash ('Here to he…" at bounding box center [468, 77] width 657 height 32
type input "0211880104"
click at [819, 93] on div "Owner All My cases Aandrea Murray ('Here to help u') Akash Prakash ('Here to he…" at bounding box center [488, 79] width 719 height 58
click at [821, 77] on button "Search" at bounding box center [817, 77] width 40 height 22
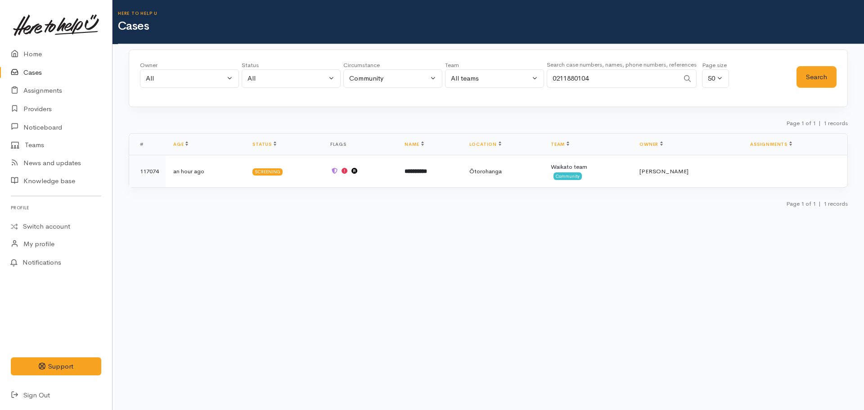
drag, startPoint x: 617, startPoint y: 81, endPoint x: 538, endPoint y: 88, distance: 78.6
click at [551, 81] on input "0211880104" at bounding box center [613, 78] width 132 height 18
paste input "+64211880104"
type input "+64211880104"
click at [823, 82] on button "Search" at bounding box center [817, 77] width 40 height 22
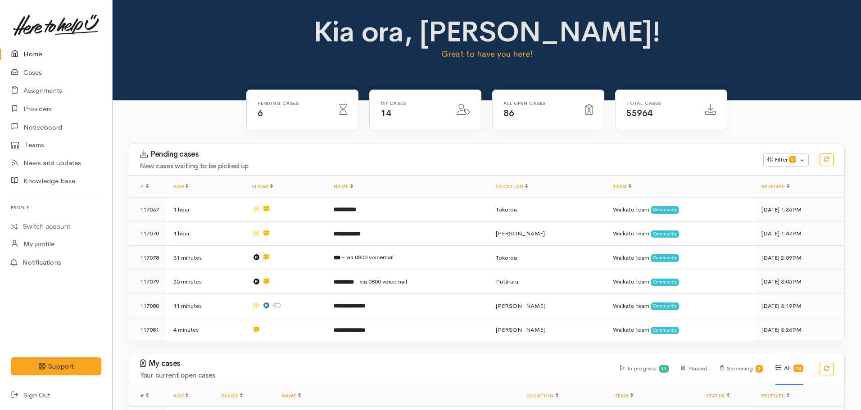
scroll to position [270, 0]
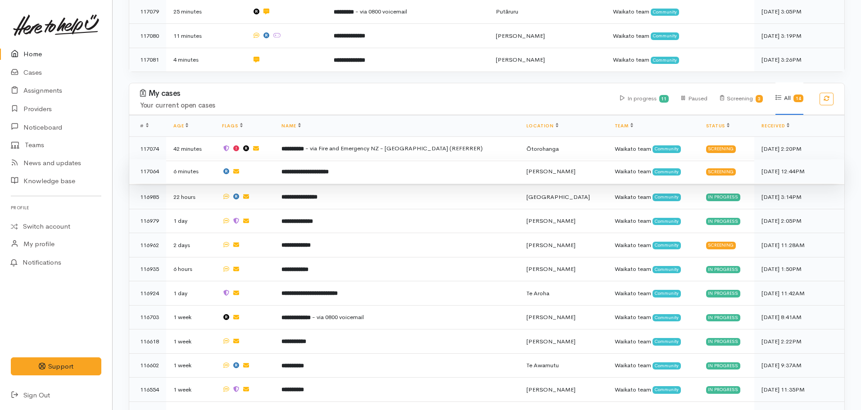
click at [362, 165] on td "**********" at bounding box center [396, 171] width 244 height 24
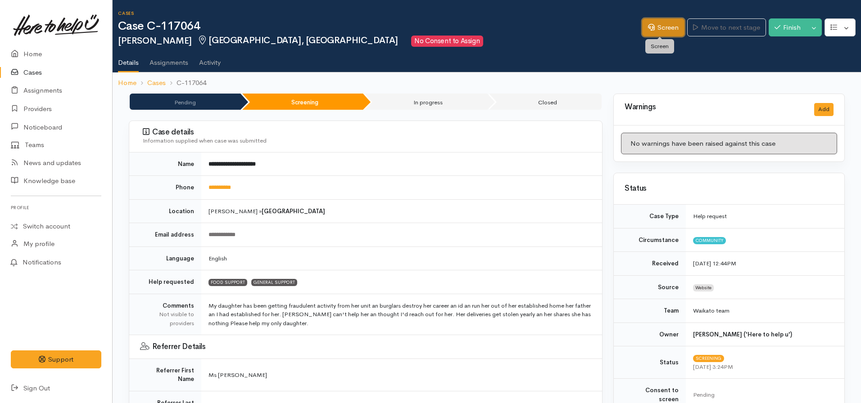
click at [651, 28] on link "Screen" at bounding box center [663, 27] width 42 height 18
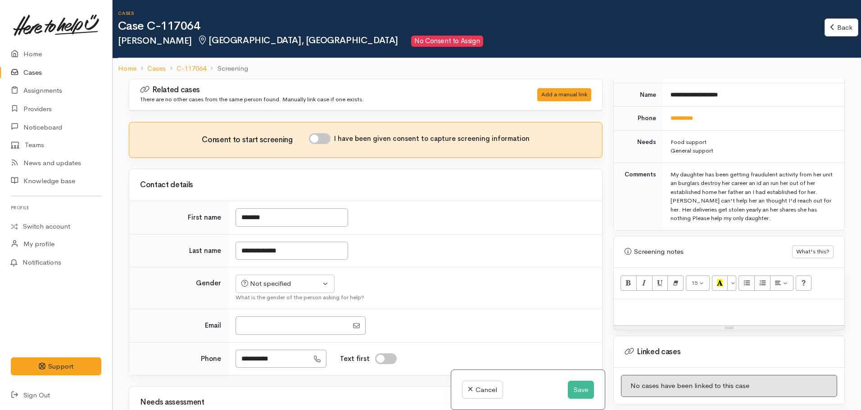
scroll to position [405, 0]
click at [627, 303] on p at bounding box center [728, 308] width 221 height 10
click at [641, 306] on div at bounding box center [729, 311] width 230 height 27
paste div
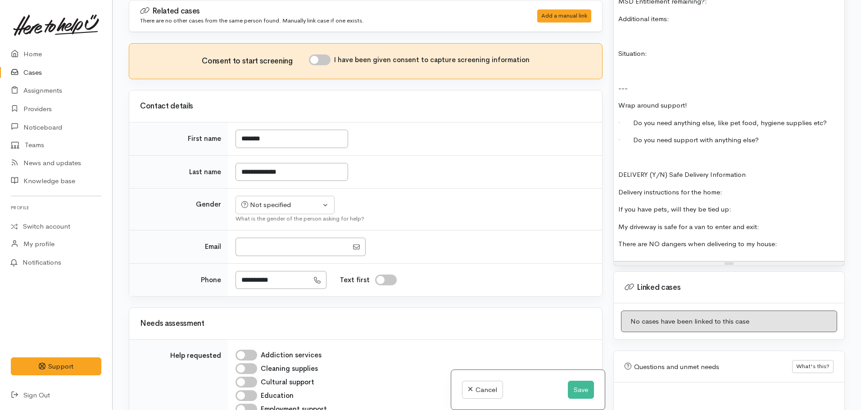
scroll to position [912, 0]
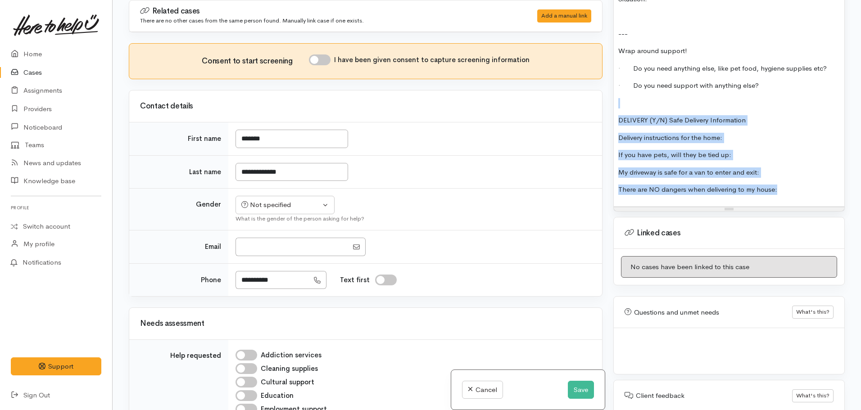
drag, startPoint x: 786, startPoint y: 181, endPoint x: 596, endPoint y: 92, distance: 210.1
click at [596, 92] on div "Related cases There are no other cases from the same person found. Manually lin…" at bounding box center [486, 205] width 727 height 410
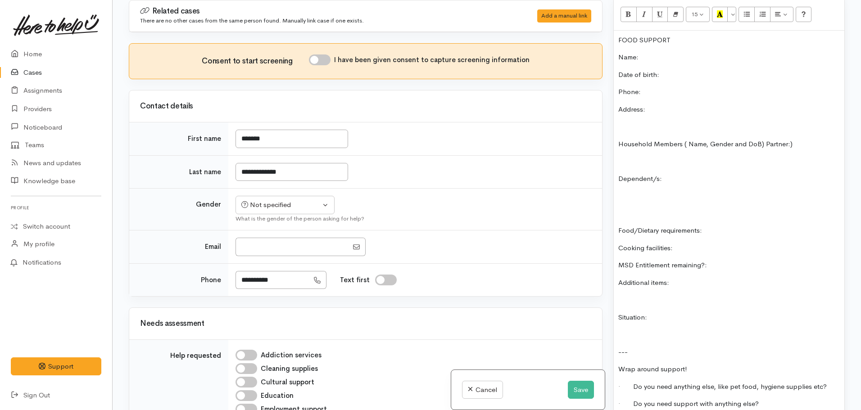
scroll to position [492, 0]
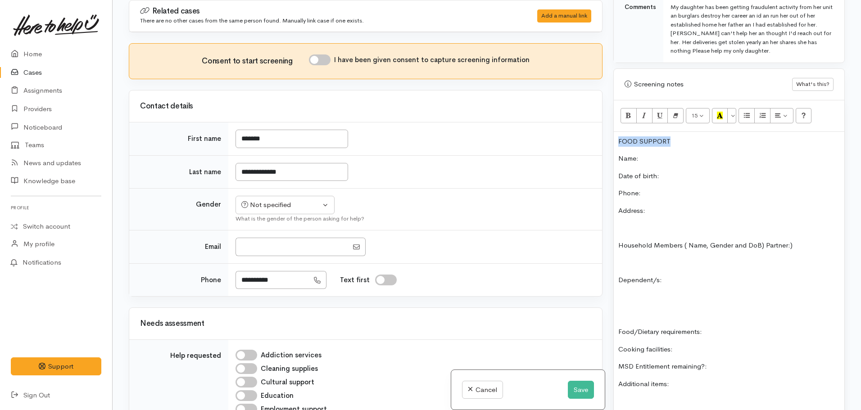
drag, startPoint x: 650, startPoint y: 134, endPoint x: 603, endPoint y: 121, distance: 49.4
click at [604, 129] on div "Related cases There are no other cases from the same person found. Manually lin…" at bounding box center [486, 205] width 727 height 410
click at [625, 110] on button "Bold (CTRL+B)" at bounding box center [628, 115] width 16 height 15
click at [715, 108] on button "Recent Color" at bounding box center [720, 115] width 16 height 15
click at [655, 175] on div "FOOD SUPPORT Name: Date of birth: Phone: Address: Household Members ( Name, Gen…" at bounding box center [729, 327] width 230 height 390
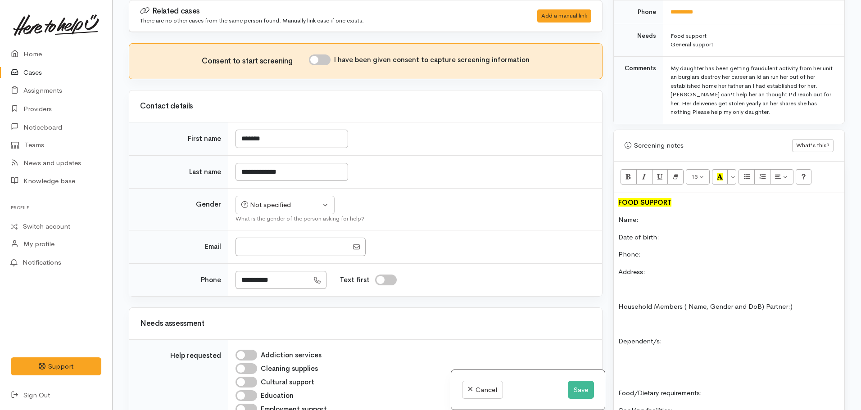
scroll to position [357, 0]
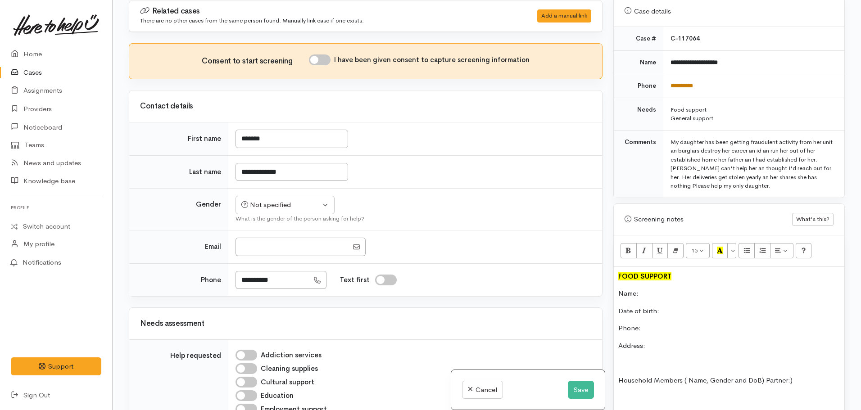
click at [687, 83] on link "**********" at bounding box center [681, 86] width 23 height 6
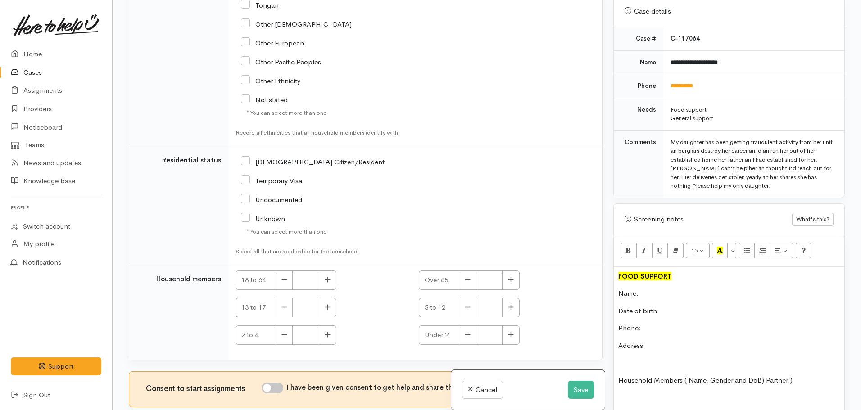
scroll to position [1409, 0]
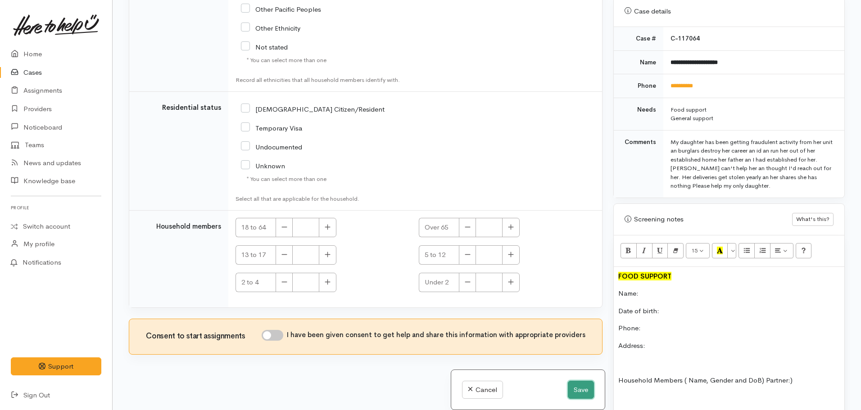
click at [584, 388] on button "Save" at bounding box center [581, 390] width 26 height 18
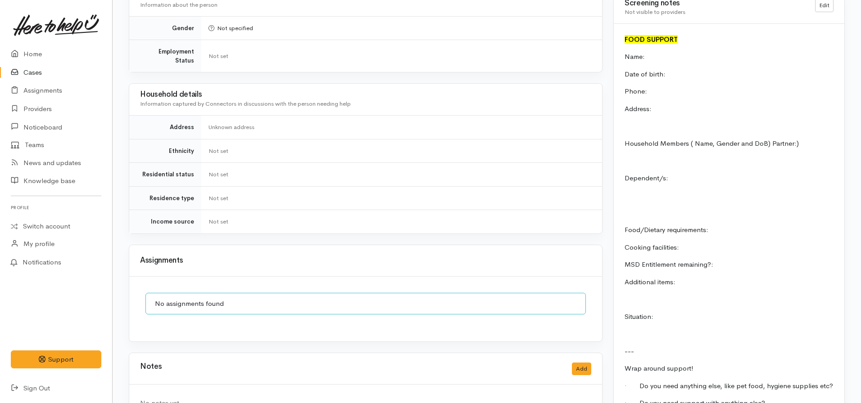
scroll to position [711, 0]
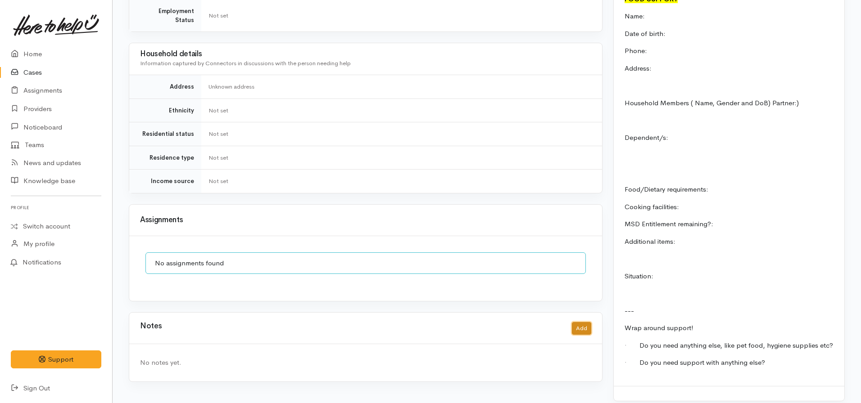
click at [575, 322] on button "Add" at bounding box center [581, 328] width 19 height 13
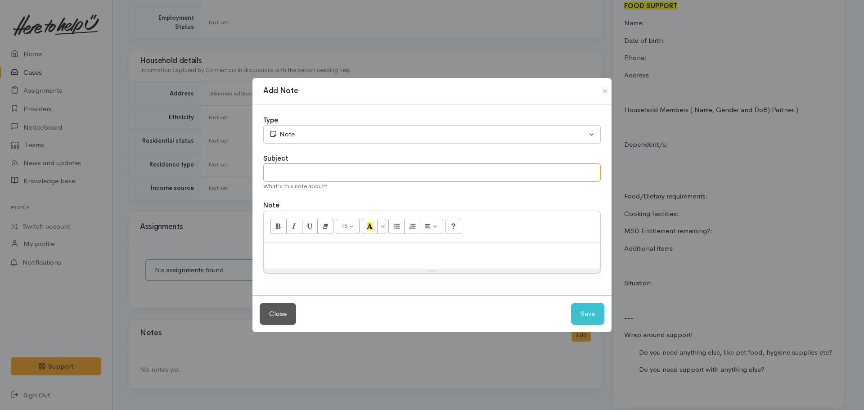
click at [341, 172] on input "text" at bounding box center [432, 172] width 338 height 18
type input "Number inactive/invalid"
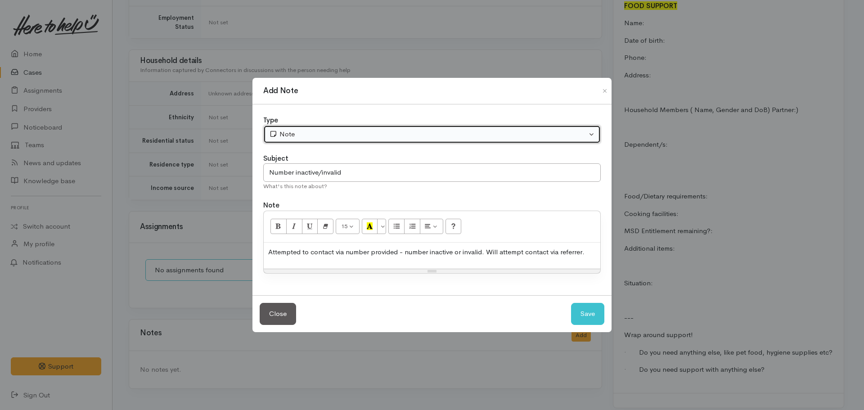
click at [322, 130] on div "Note" at bounding box center [428, 134] width 318 height 10
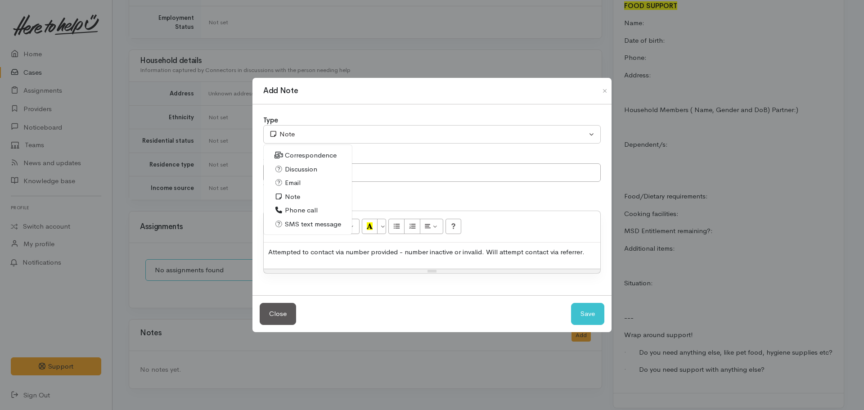
drag, startPoint x: 310, startPoint y: 207, endPoint x: 317, endPoint y: 207, distance: 7.2
click at [312, 207] on span "Phone call" at bounding box center [301, 210] width 33 height 10
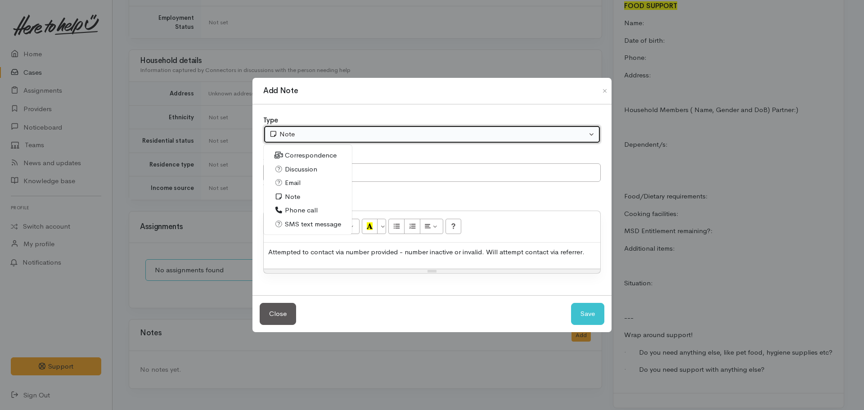
select select "3"
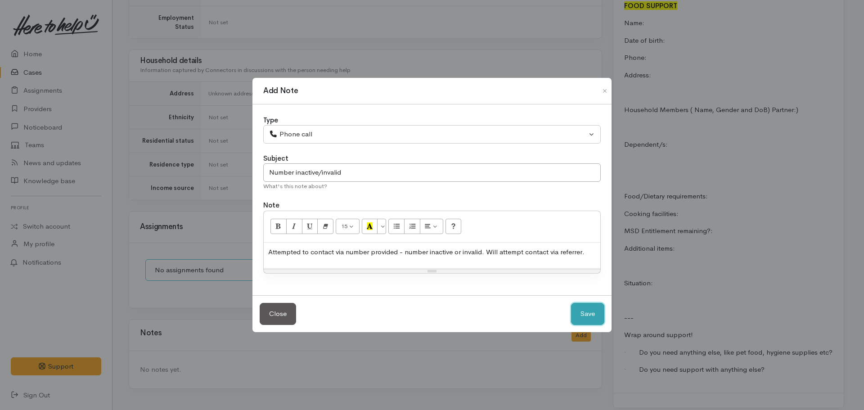
click at [587, 309] on button "Save" at bounding box center [587, 314] width 33 height 22
select select "1"
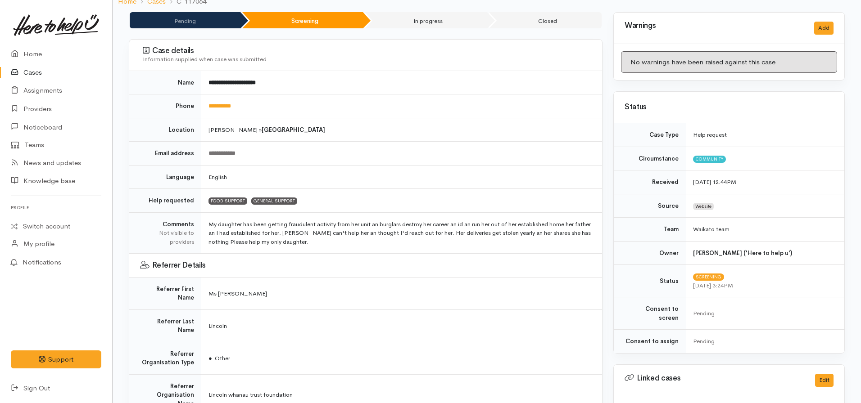
scroll to position [172, 0]
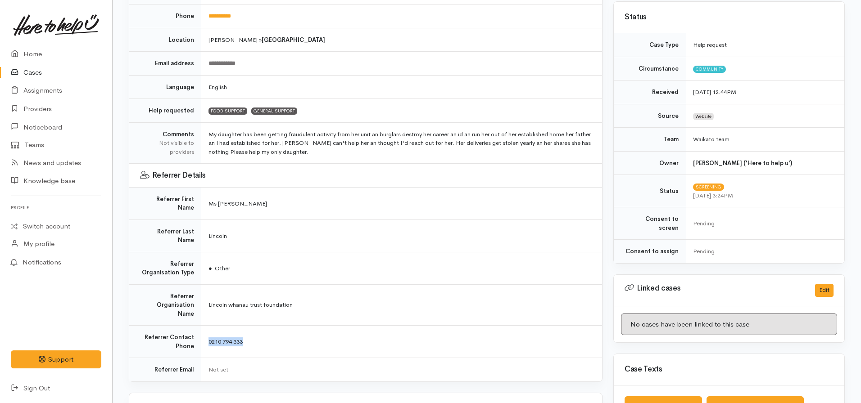
drag, startPoint x: 257, startPoint y: 316, endPoint x: 198, endPoint y: 319, distance: 59.1
click at [198, 326] on tr "Referrer Contact Phone 0210 794 333" at bounding box center [365, 342] width 473 height 32
copy tr "0210 794 333"
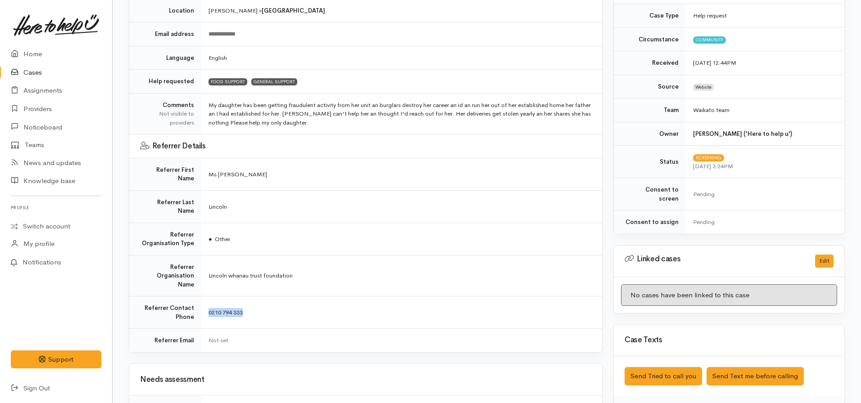
scroll to position [217, 0]
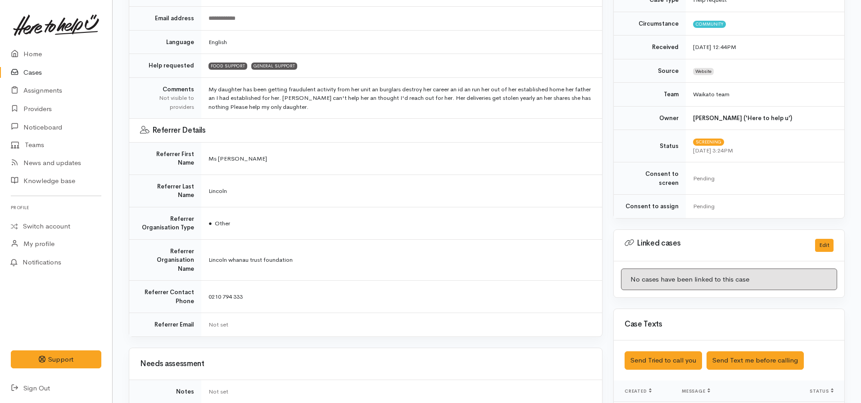
click at [489, 143] on td "Ms Christine" at bounding box center [401, 158] width 401 height 32
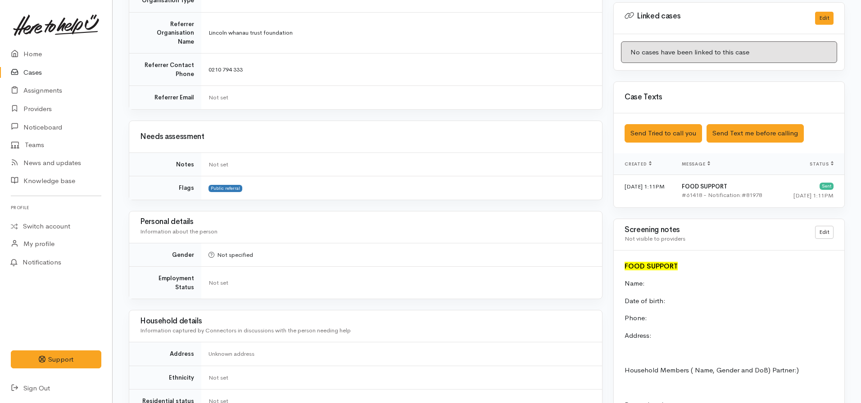
scroll to position [540, 0]
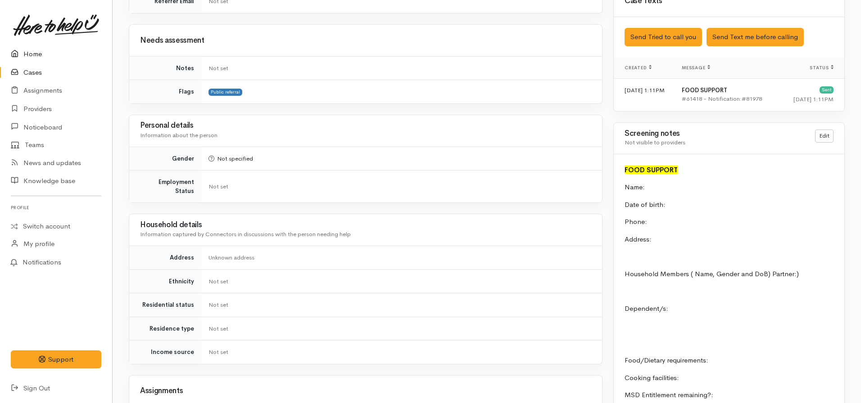
click at [31, 47] on link "Home" at bounding box center [56, 54] width 112 height 18
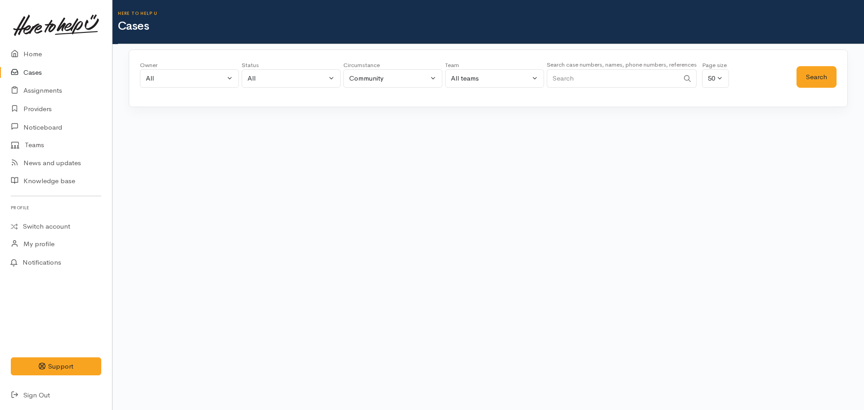
click at [638, 84] on input "Search" at bounding box center [613, 78] width 132 height 18
paste input "0210 794 333"
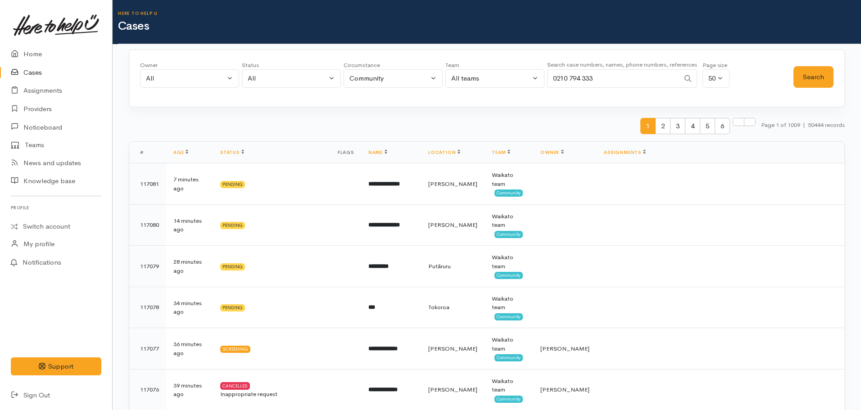
click at [569, 80] on input "0210 794 333" at bounding box center [613, 78] width 132 height 18
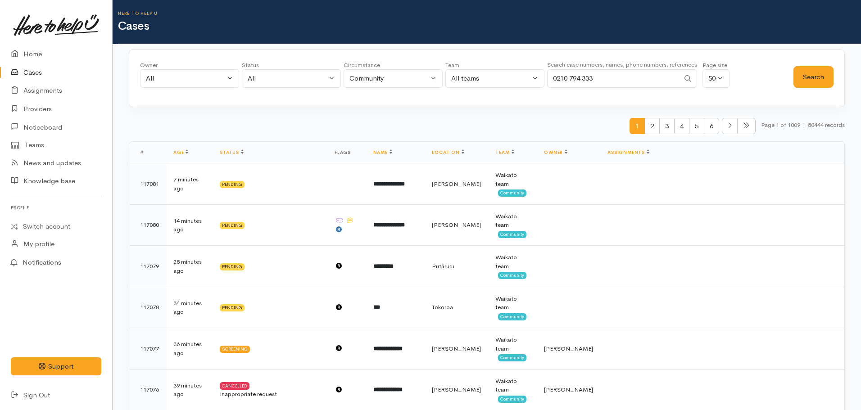
click at [584, 78] on input "0210 794 333" at bounding box center [613, 78] width 132 height 18
type input "0210794333"
click at [799, 77] on button "Search" at bounding box center [813, 77] width 40 height 22
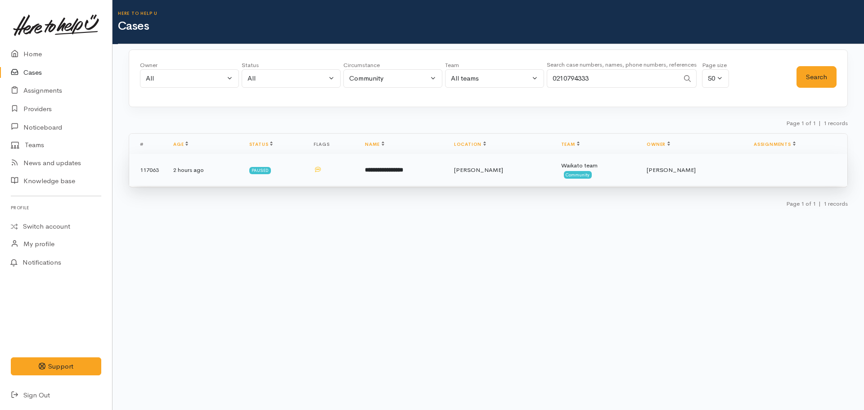
click at [375, 176] on td "**********" at bounding box center [402, 170] width 89 height 32
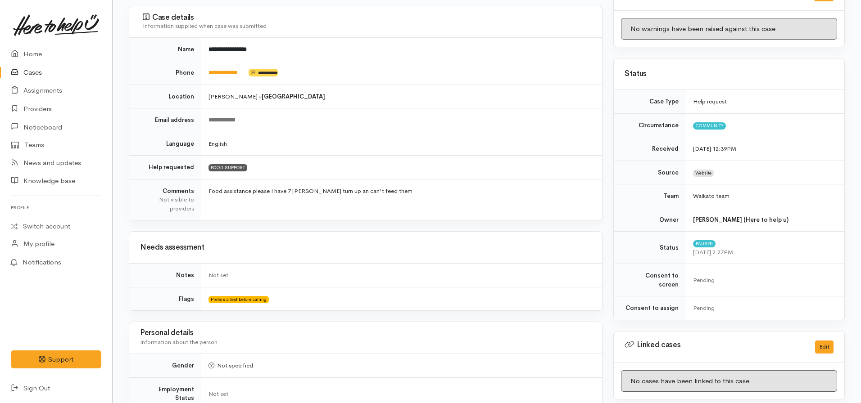
scroll to position [70, 0]
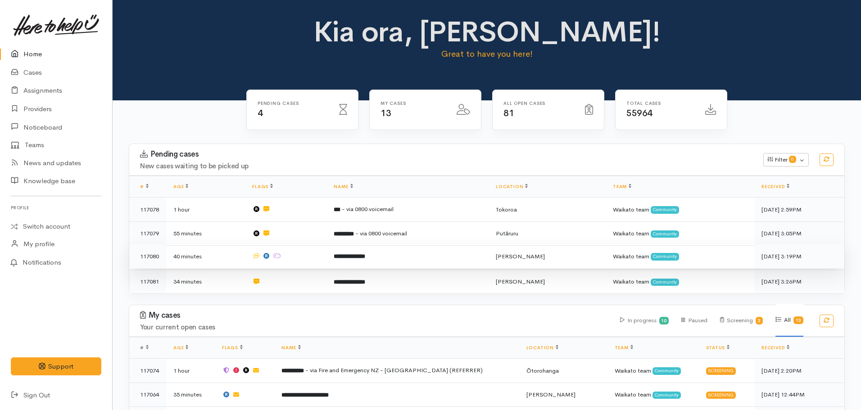
click at [295, 254] on td at bounding box center [285, 256] width 81 height 24
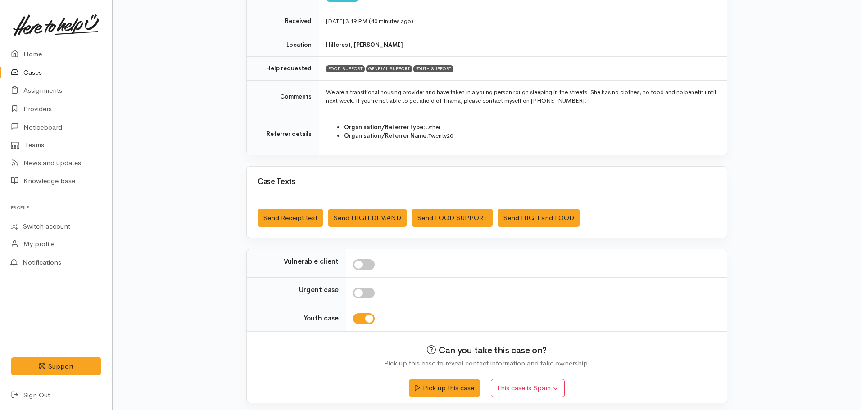
scroll to position [153, 0]
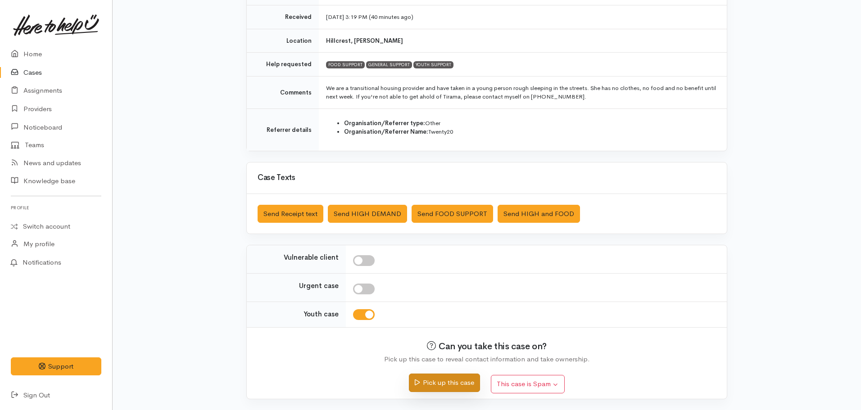
click at [442, 379] on button "Pick up this case" at bounding box center [444, 383] width 71 height 18
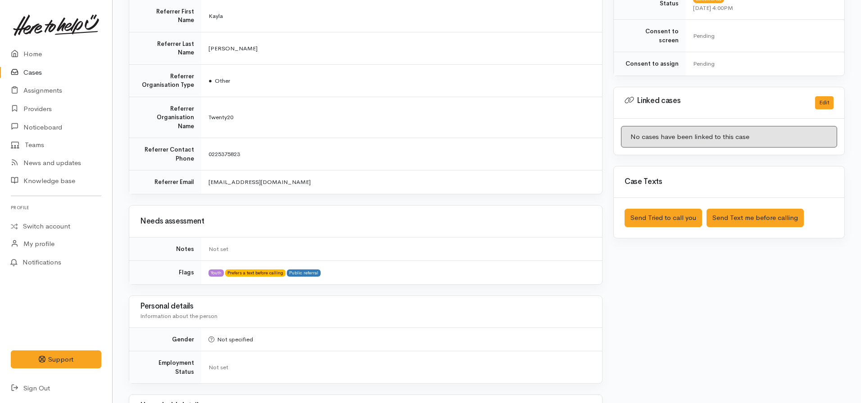
scroll to position [360, 0]
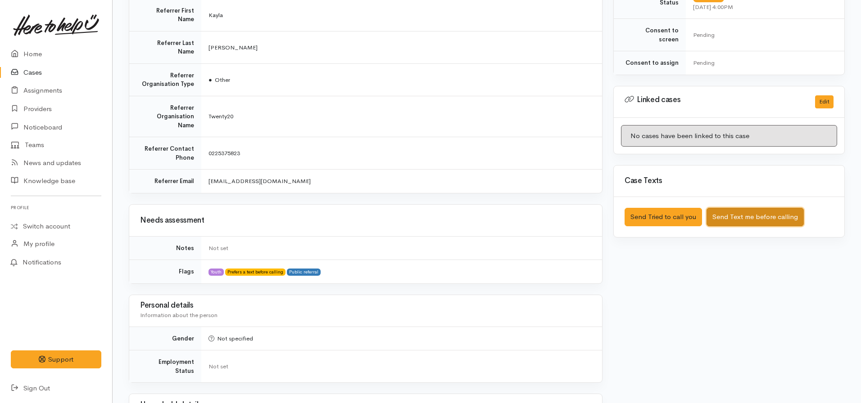
click at [770, 209] on button "Send Text me before calling" at bounding box center [754, 217] width 97 height 18
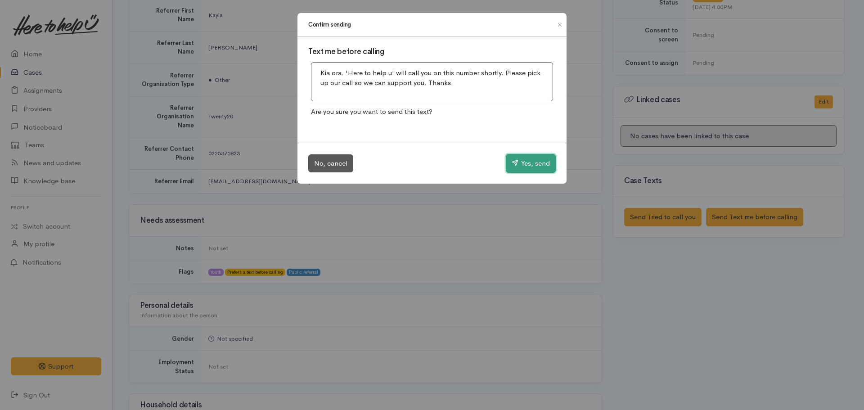
click at [524, 159] on button "Yes, send" at bounding box center [531, 163] width 50 height 19
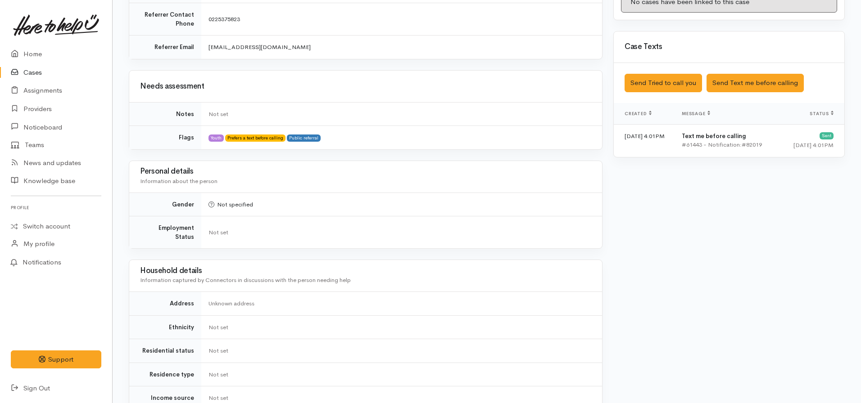
scroll to position [495, 0]
click at [39, 51] on link "Home" at bounding box center [56, 54] width 112 height 18
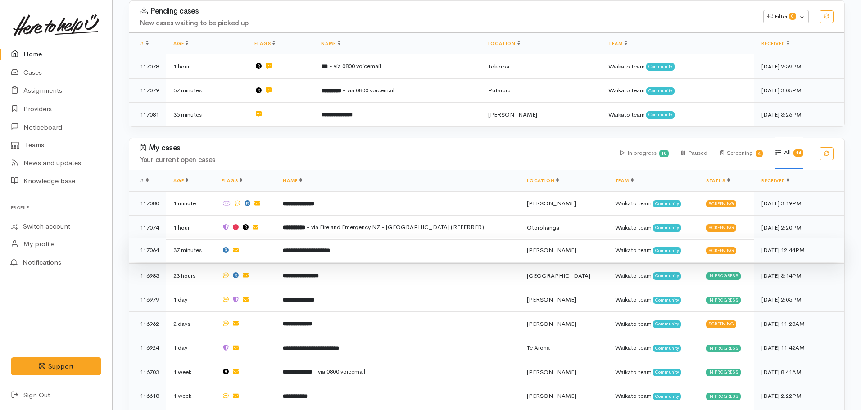
scroll to position [45, 0]
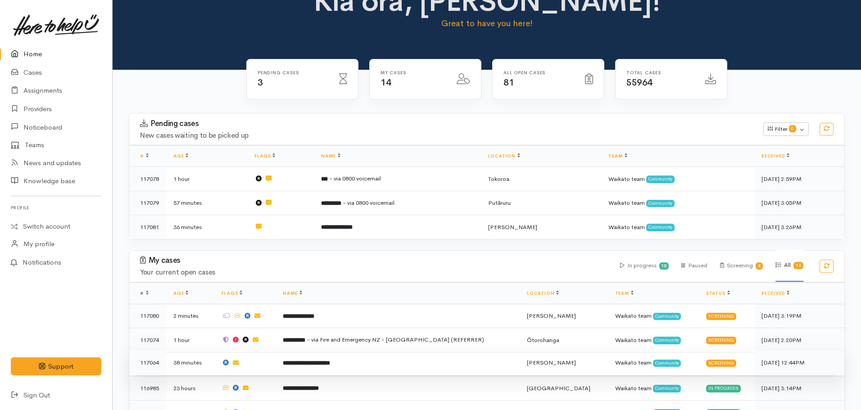
scroll to position [90, 0]
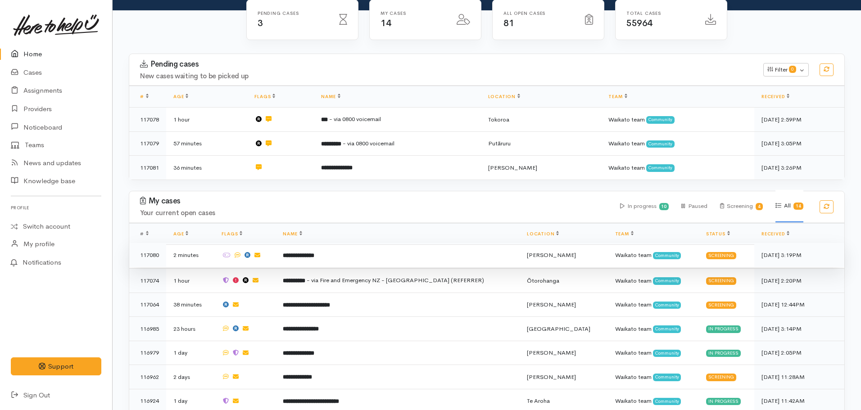
click at [329, 258] on td "**********" at bounding box center [397, 255] width 244 height 24
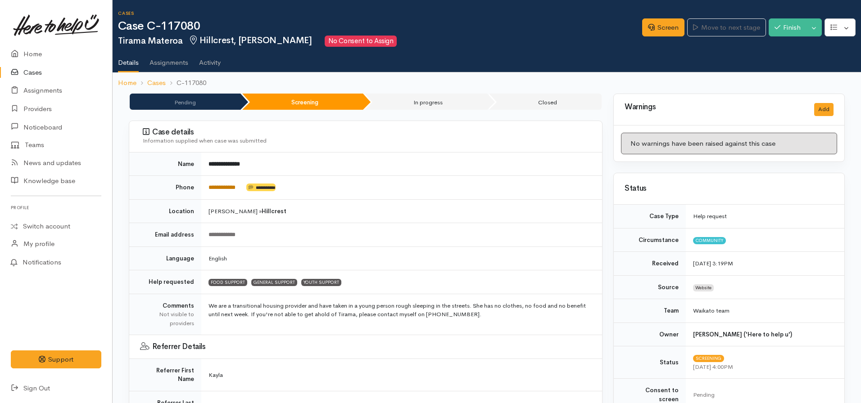
click at [226, 189] on link "**********" at bounding box center [221, 188] width 27 height 6
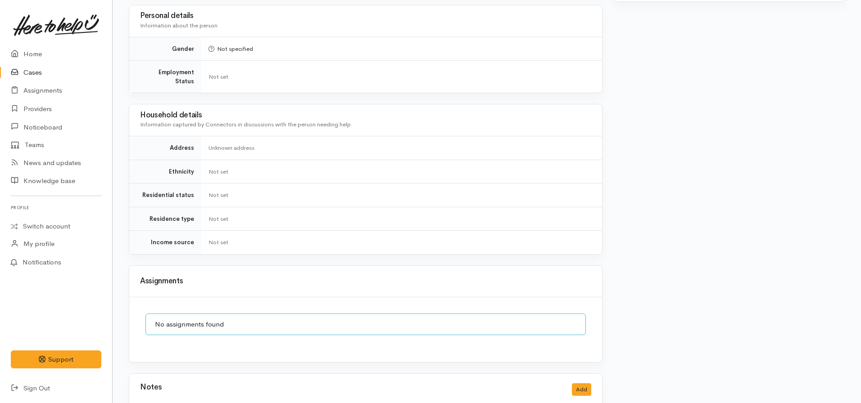
scroll to position [666, 0]
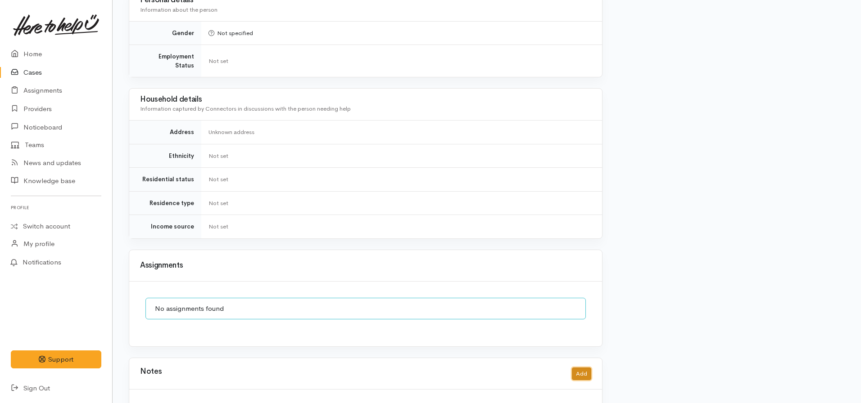
click at [588, 368] on button "Add" at bounding box center [581, 374] width 19 height 13
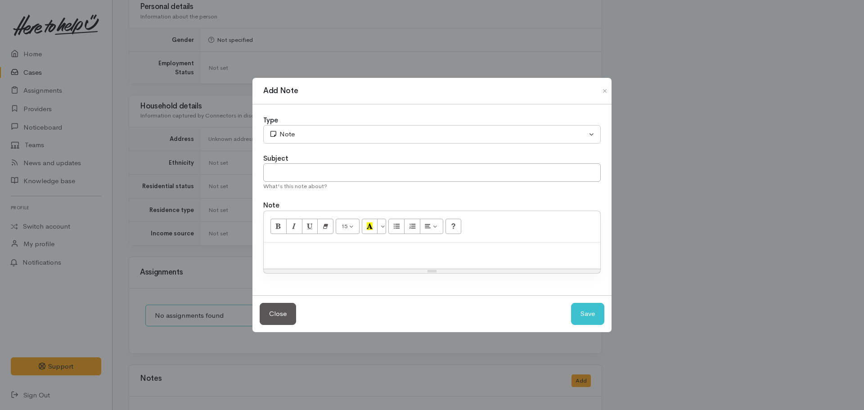
click at [319, 252] on p at bounding box center [432, 252] width 328 height 10
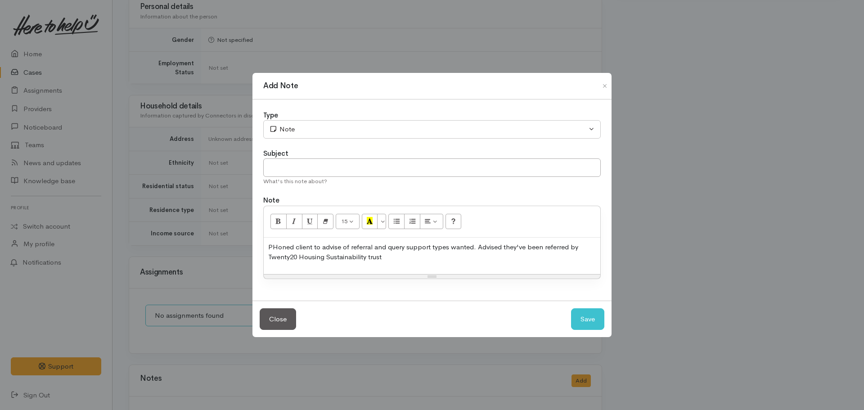
click at [276, 244] on p "PHoned client to advise of referral and query support types wanted. Advised the…" at bounding box center [432, 252] width 328 height 20
click at [389, 259] on p "Phoned client to advise of referral and query support types wanted. Advised the…" at bounding box center [432, 252] width 328 height 20
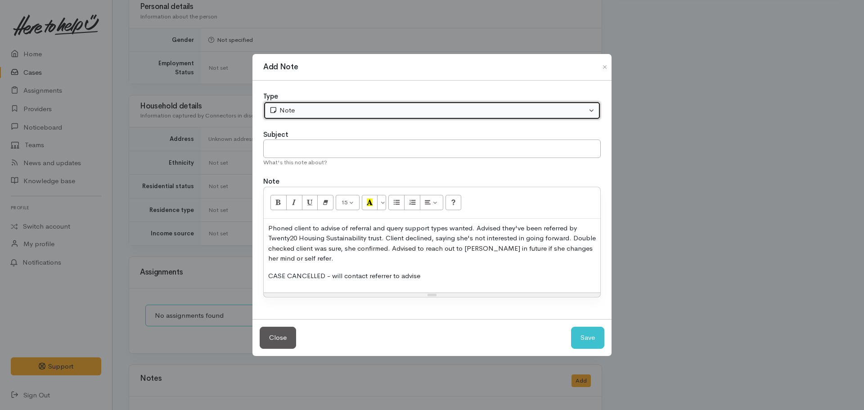
click at [330, 109] on div "Note" at bounding box center [428, 110] width 318 height 10
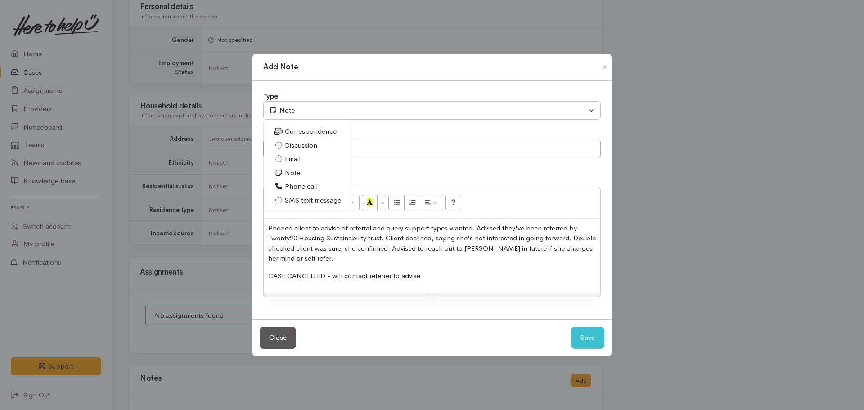
click at [300, 186] on span "Phone call" at bounding box center [301, 186] width 33 height 10
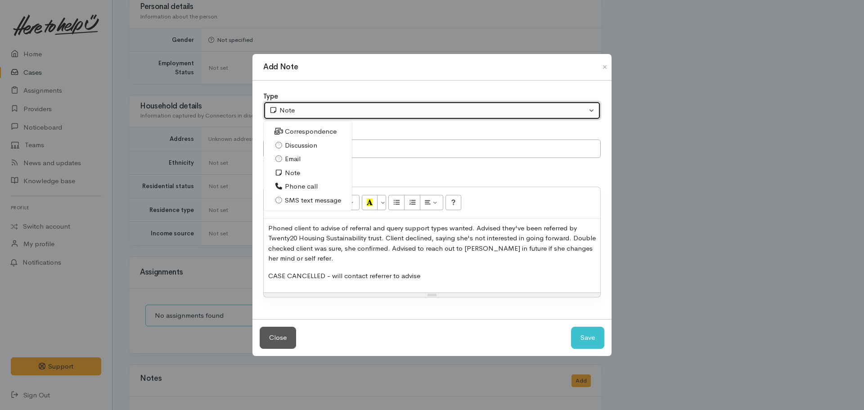
select select "3"
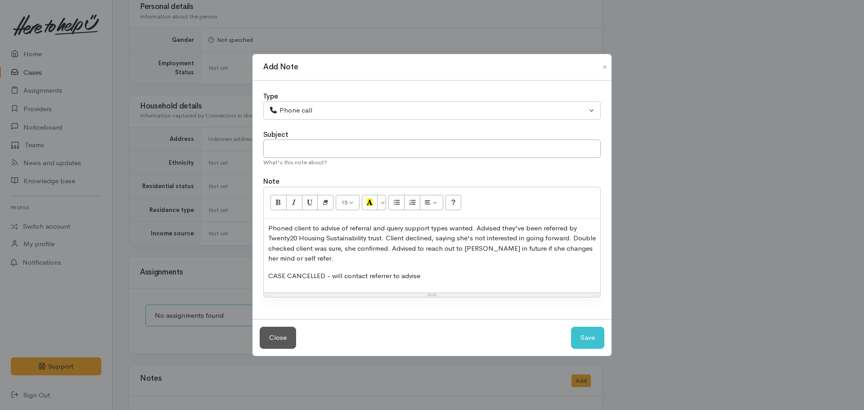
click at [304, 158] on div "What's this note about?" at bounding box center [432, 162] width 338 height 9
click at [296, 154] on input "text" at bounding box center [432, 149] width 338 height 18
type input "Client withdrew"
click at [589, 340] on button "Save" at bounding box center [587, 338] width 33 height 22
select select "1"
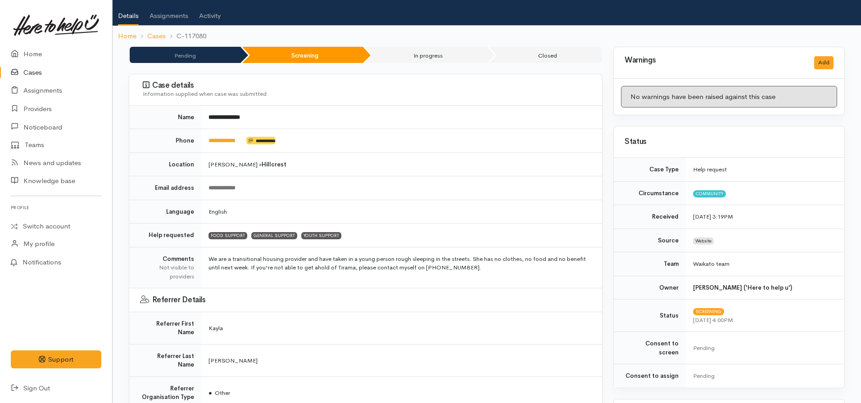
scroll to position [0, 0]
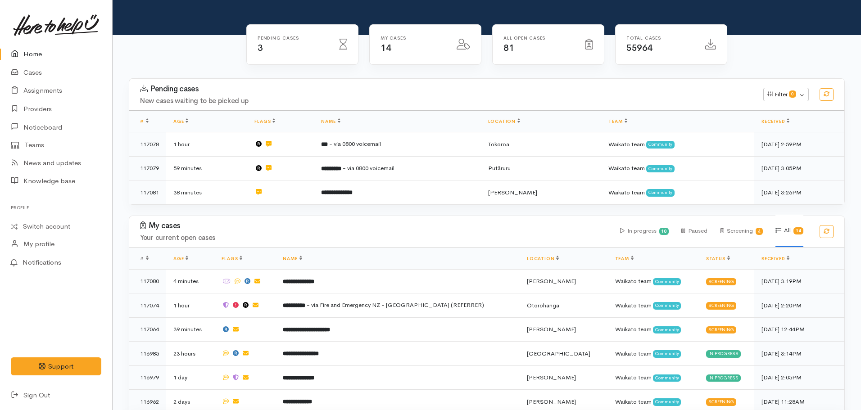
scroll to position [135, 0]
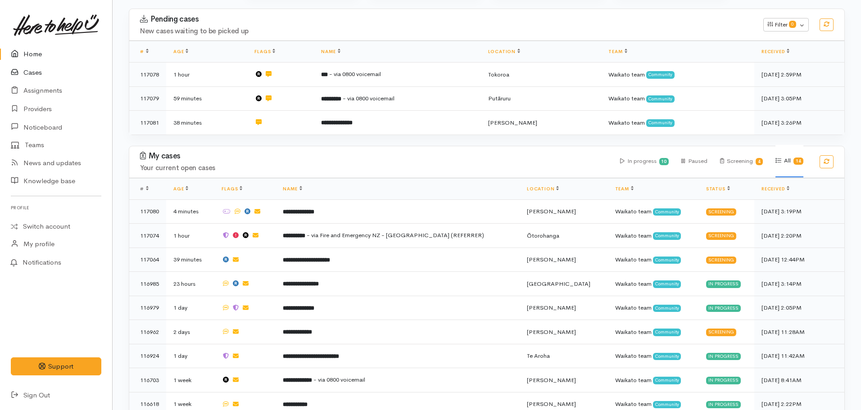
click at [43, 73] on link "Cases" at bounding box center [56, 72] width 112 height 18
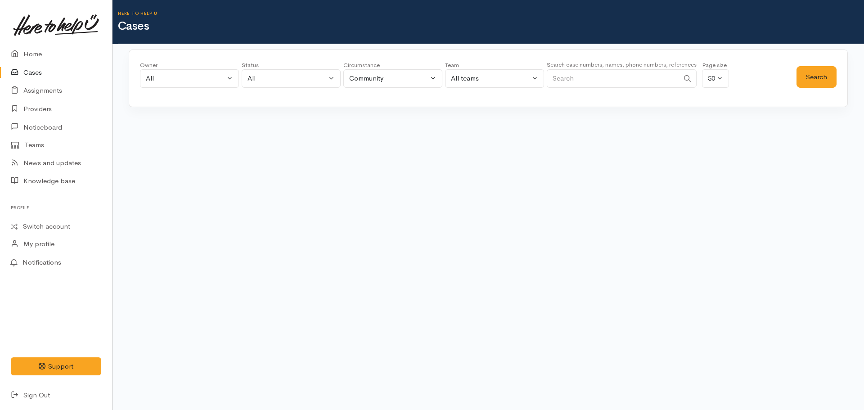
click at [586, 80] on input "Search" at bounding box center [613, 78] width 132 height 18
paste input "[PHONE_NUMBER]"
type input "[PHONE_NUMBER]"
click at [830, 77] on button "Search" at bounding box center [817, 77] width 40 height 22
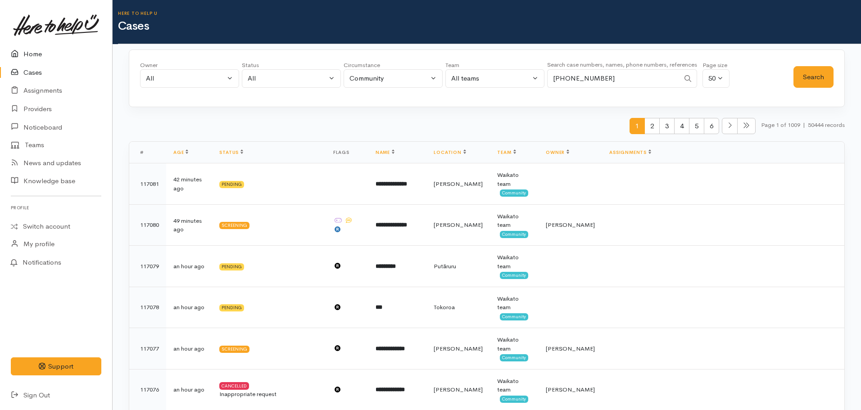
click at [30, 57] on link "Home" at bounding box center [56, 54] width 112 height 18
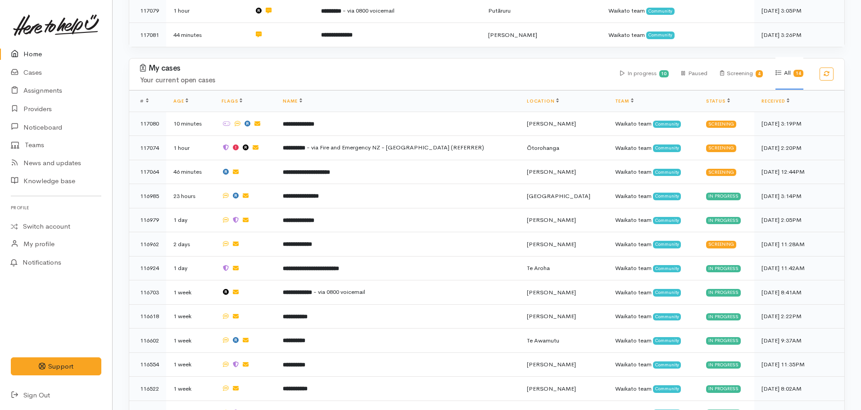
scroll to position [225, 0]
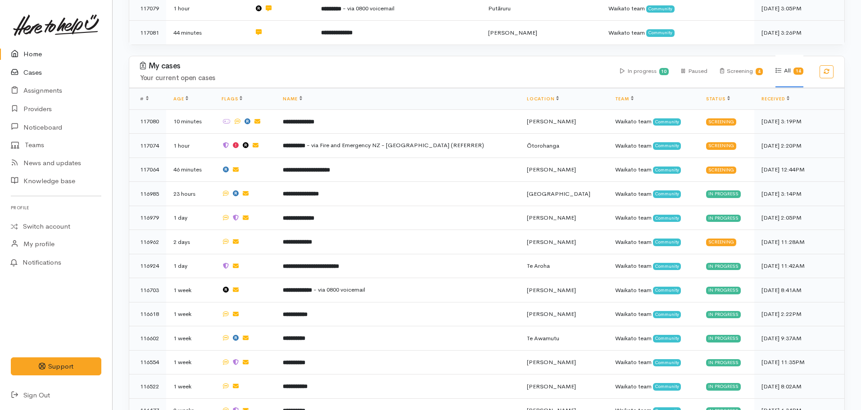
click at [38, 67] on link "Cases" at bounding box center [56, 72] width 112 height 18
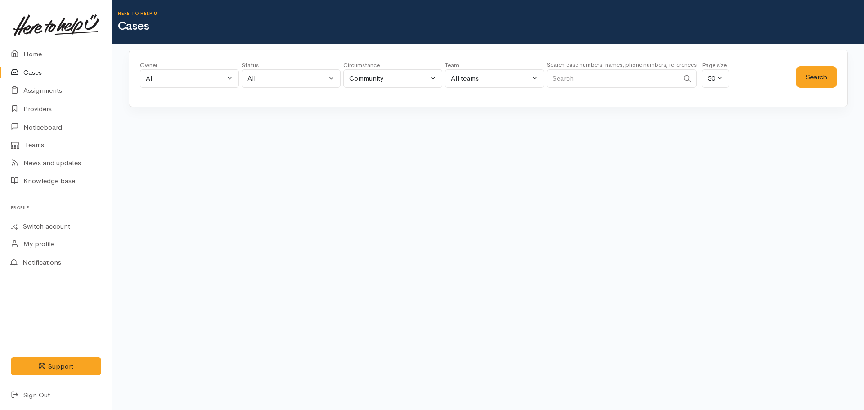
click at [636, 84] on input "Search" at bounding box center [613, 78] width 132 height 18
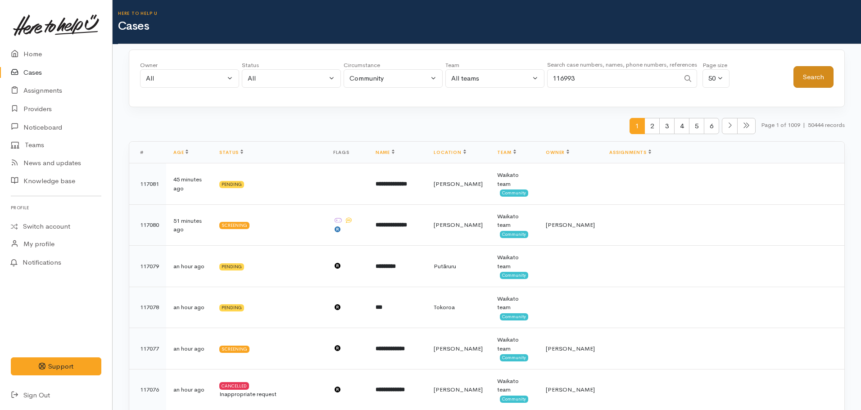
type input "116993"
click at [820, 78] on button "Search" at bounding box center [813, 77] width 40 height 22
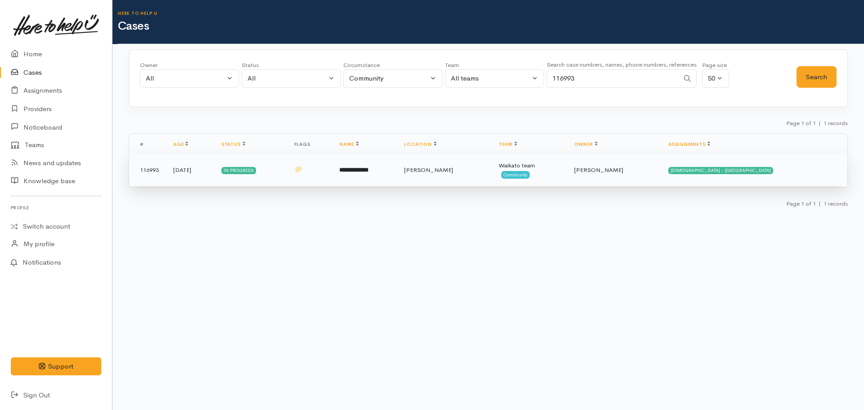
click at [397, 176] on td "**********" at bounding box center [364, 170] width 65 height 32
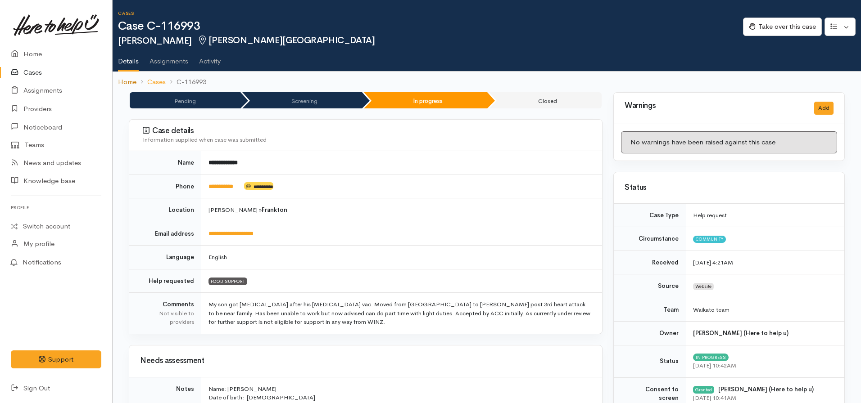
click at [127, 83] on link "Home" at bounding box center [127, 82] width 18 height 10
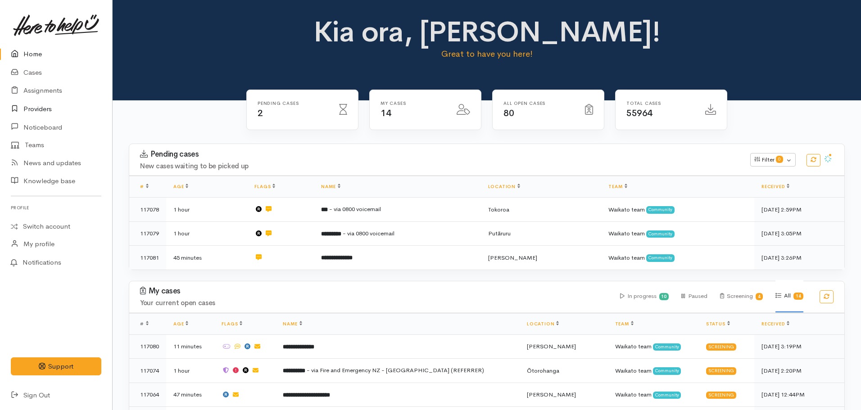
click at [39, 108] on link "Providers" at bounding box center [56, 109] width 112 height 18
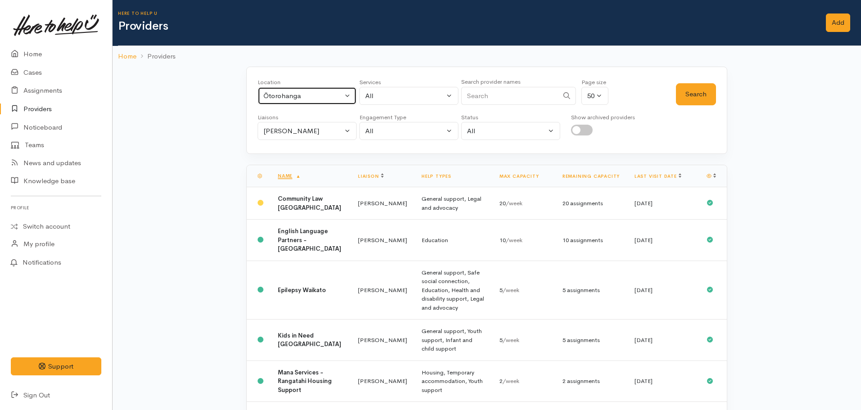
click at [332, 100] on div "Ōtorohanga" at bounding box center [302, 96] width 79 height 10
type input "[PERSON_NAME]"
click at [281, 154] on span "[PERSON_NAME]" at bounding box center [301, 155] width 56 height 10
select select "1"
click at [331, 131] on div "[PERSON_NAME]" at bounding box center [302, 131] width 79 height 10
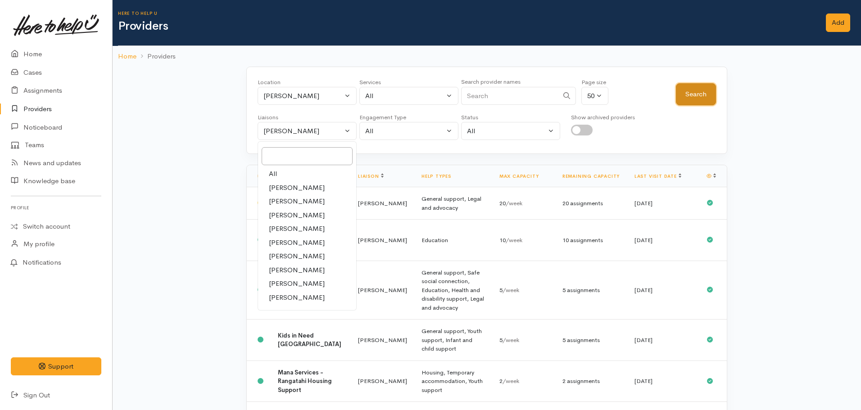
click at [692, 93] on button "Search" at bounding box center [696, 94] width 40 height 22
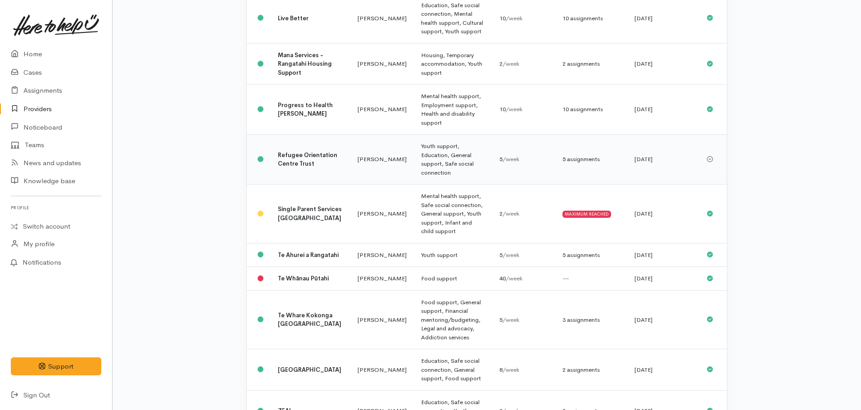
scroll to position [603, 0]
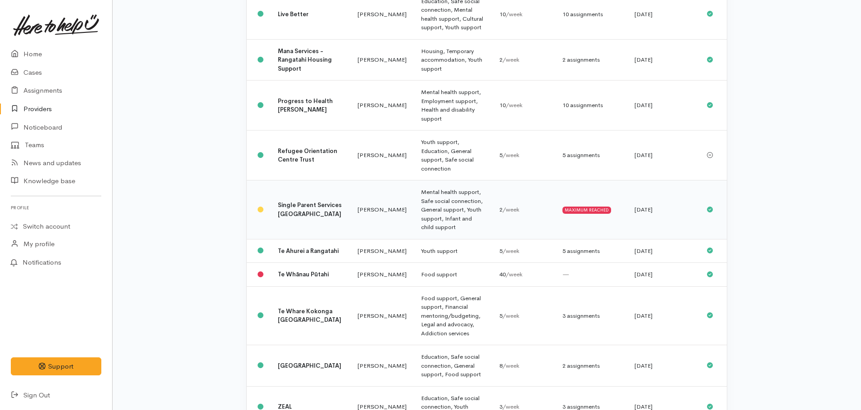
click at [292, 201] on b "Single Parent Services [GEOGRAPHIC_DATA]" at bounding box center [310, 209] width 64 height 17
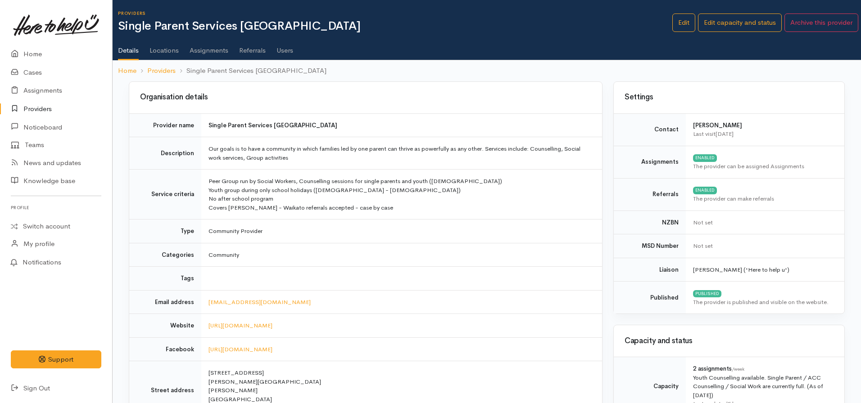
click at [203, 48] on link "Assignments" at bounding box center [209, 47] width 39 height 25
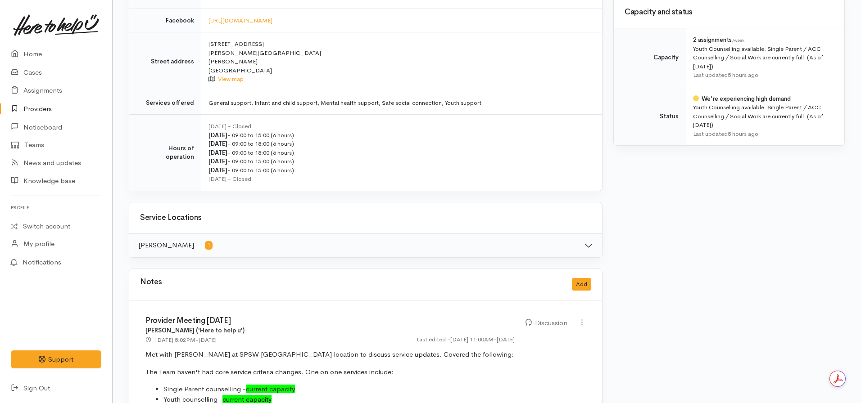
scroll to position [315, 0]
